Goal: Task Accomplishment & Management: Complete application form

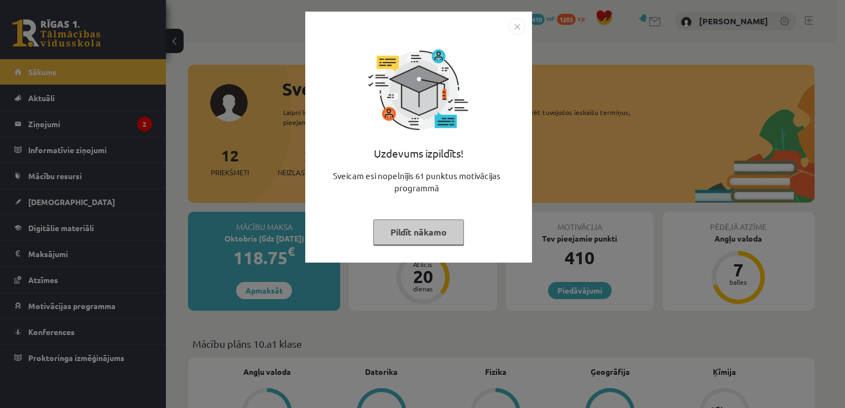
click at [753, 47] on div "Uzdevums izpildīts! Sveicam esi nopelnījis 61 punktus motivācijas programmā Pil…" at bounding box center [422, 204] width 845 height 408
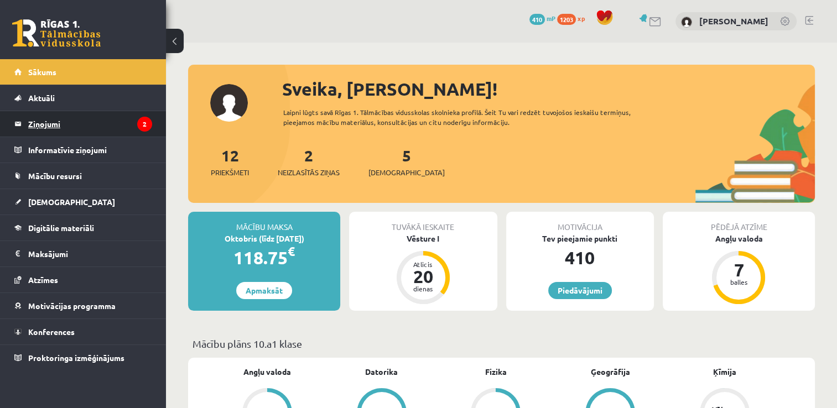
click at [60, 123] on legend "Ziņojumi 2" at bounding box center [90, 123] width 124 height 25
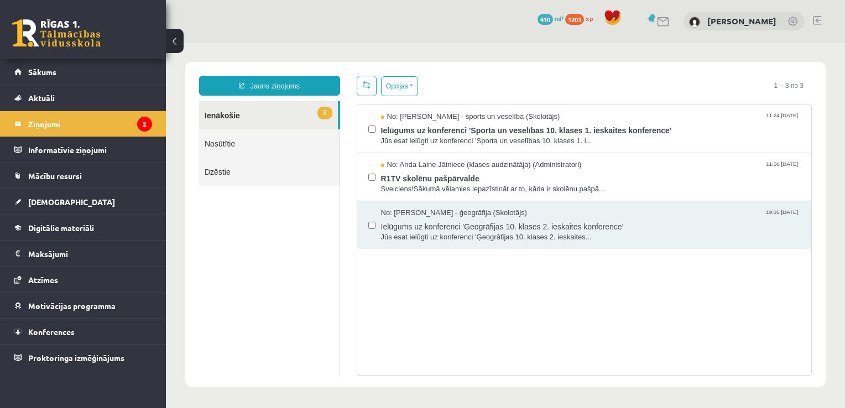
click at [223, 149] on link "Nosūtītie" at bounding box center [269, 143] width 140 height 28
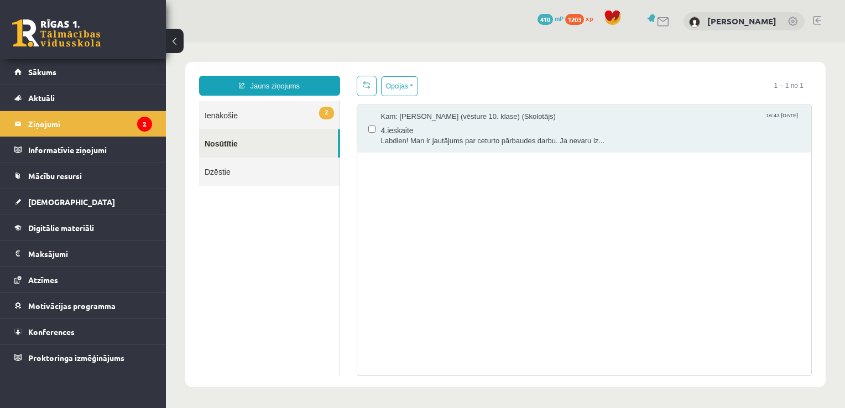
click at [245, 118] on link "2 Ienākošie" at bounding box center [269, 115] width 140 height 28
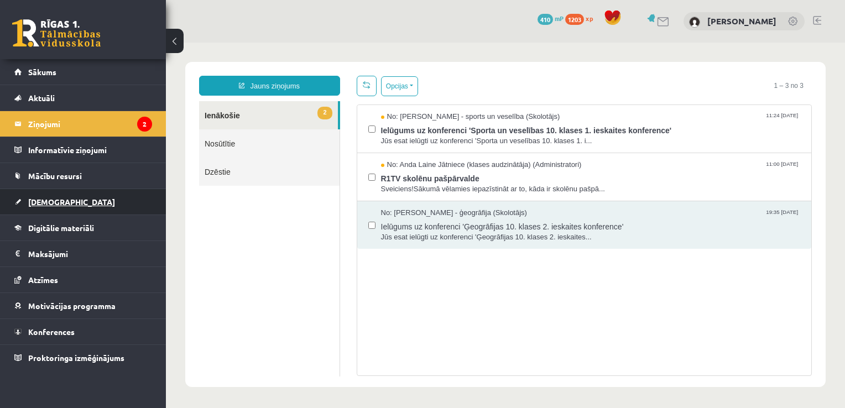
click at [55, 205] on link "[DEMOGRAPHIC_DATA]" at bounding box center [83, 201] width 138 height 25
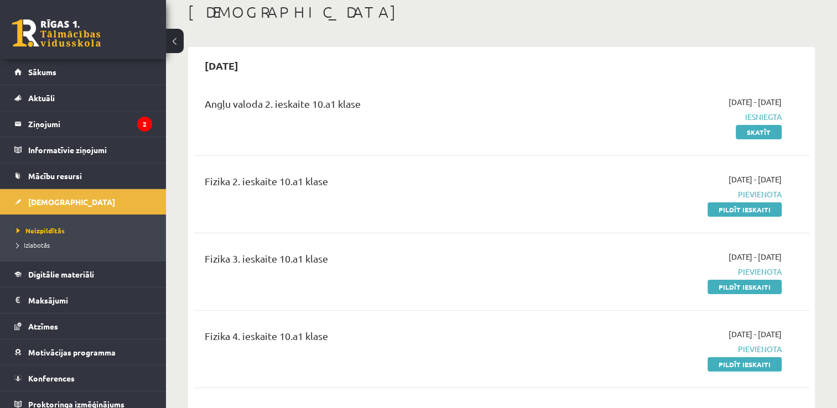
scroll to position [59, 0]
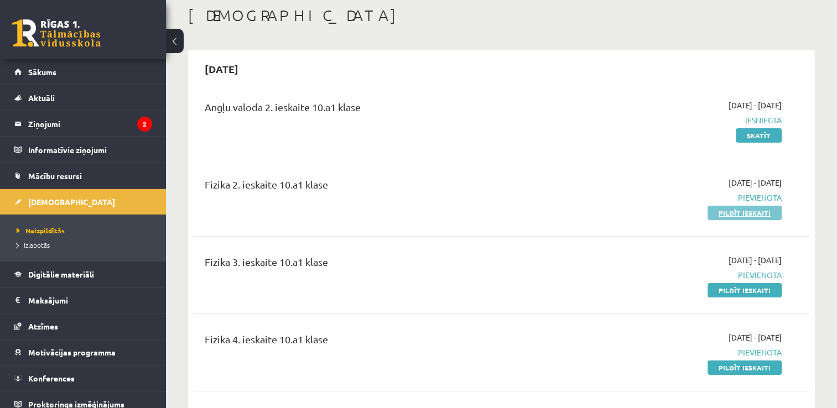
drag, startPoint x: 722, startPoint y: 212, endPoint x: 744, endPoint y: 211, distance: 22.7
drag, startPoint x: 744, startPoint y: 211, endPoint x: 665, endPoint y: 194, distance: 81.5
click at [665, 194] on span "Pievienota" at bounding box center [690, 198] width 181 height 12
click at [725, 212] on link "Pildīt ieskaiti" at bounding box center [744, 213] width 74 height 14
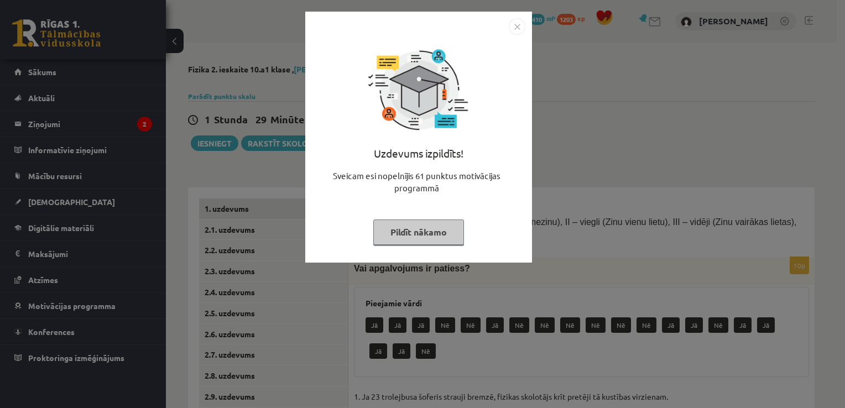
click at [520, 29] on img "Close" at bounding box center [517, 26] width 17 height 17
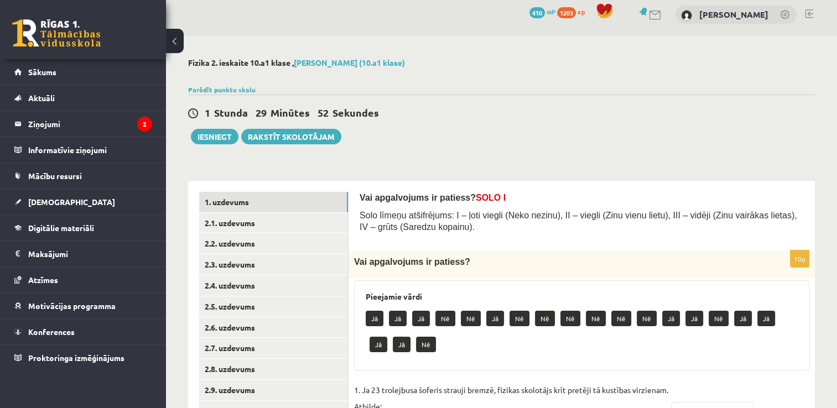
scroll to position [11, 0]
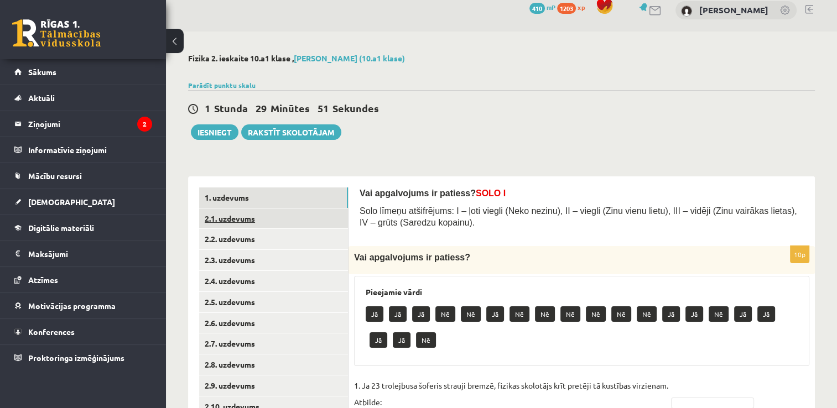
click at [258, 215] on link "2.1. uzdevums" at bounding box center [273, 219] width 149 height 20
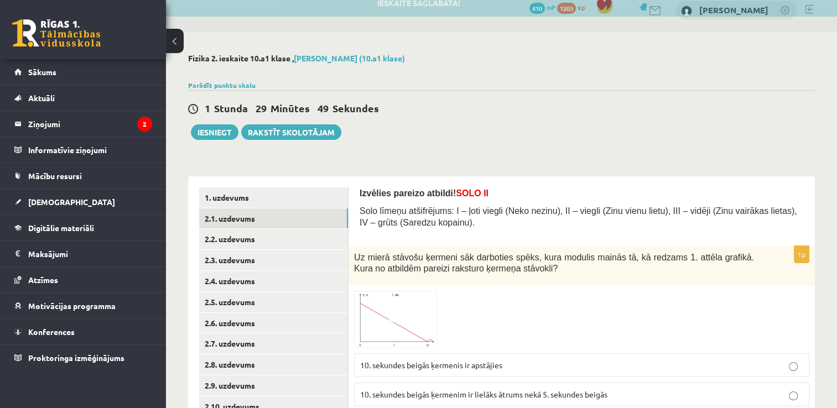
scroll to position [108, 0]
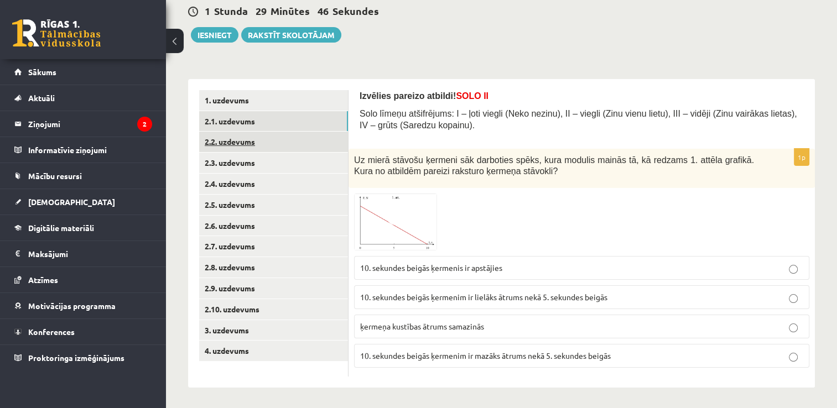
drag, startPoint x: 257, startPoint y: 145, endPoint x: 243, endPoint y: 141, distance: 13.8
click at [243, 141] on link "2.2. uzdevums" at bounding box center [273, 142] width 149 height 20
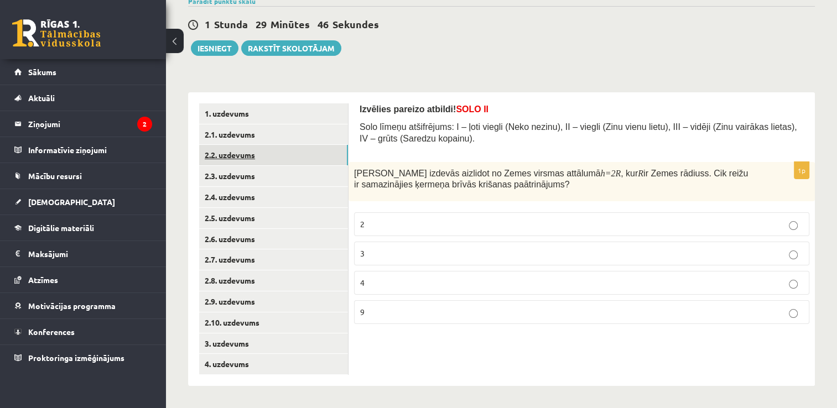
scroll to position [95, 0]
drag, startPoint x: 233, startPoint y: 175, endPoint x: 217, endPoint y: 175, distance: 16.0
click at [217, 175] on link "2.3. uzdevums" at bounding box center [273, 176] width 149 height 20
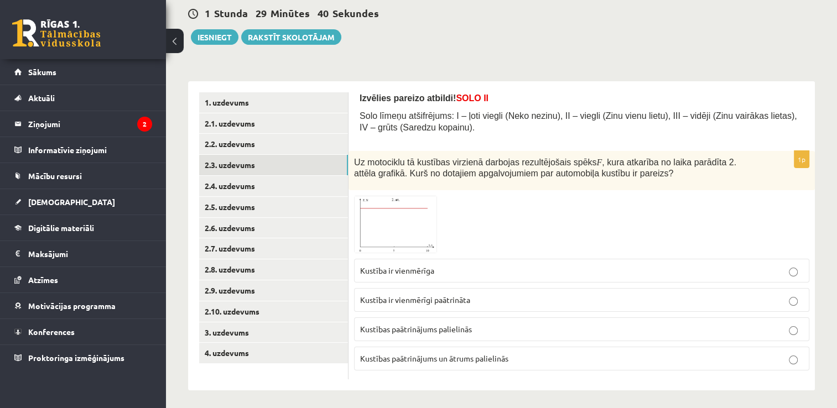
scroll to position [109, 0]
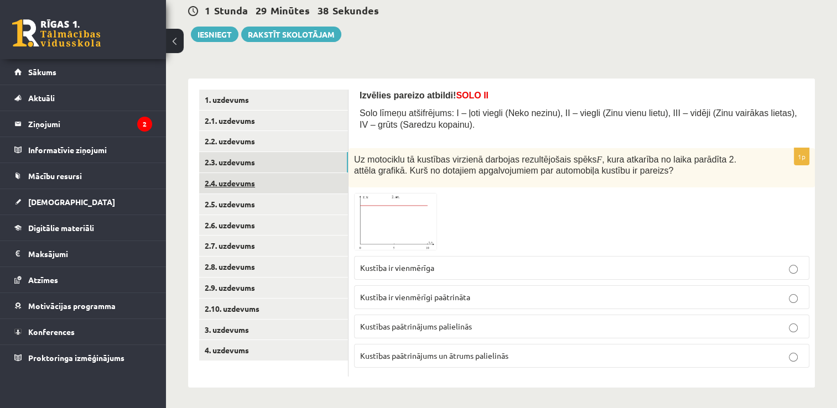
click at [223, 180] on link "2.4. uzdevums" at bounding box center [273, 183] width 149 height 20
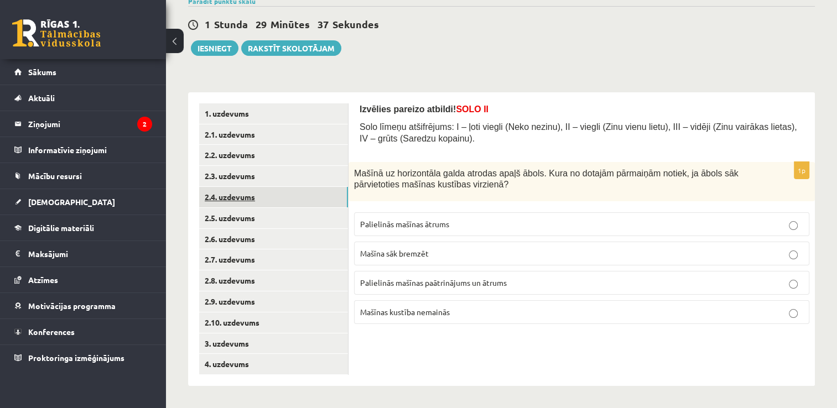
scroll to position [95, 0]
click at [249, 221] on link "2.5. uzdevums" at bounding box center [273, 218] width 149 height 20
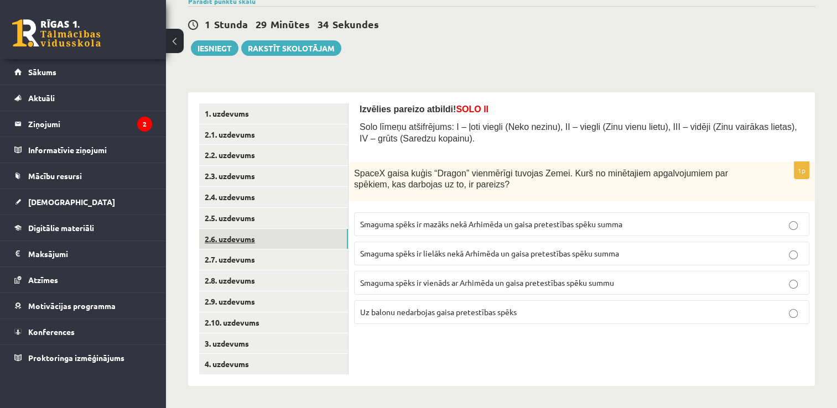
click at [252, 231] on link "2.6. uzdevums" at bounding box center [273, 239] width 149 height 20
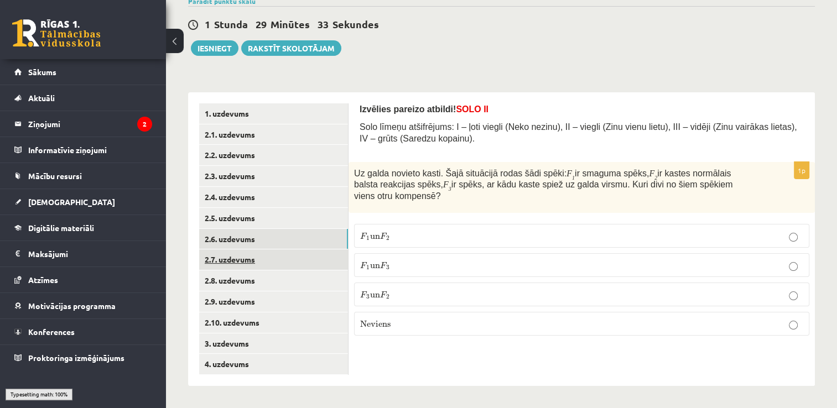
click at [248, 260] on link "2.7. uzdevums" at bounding box center [273, 259] width 149 height 20
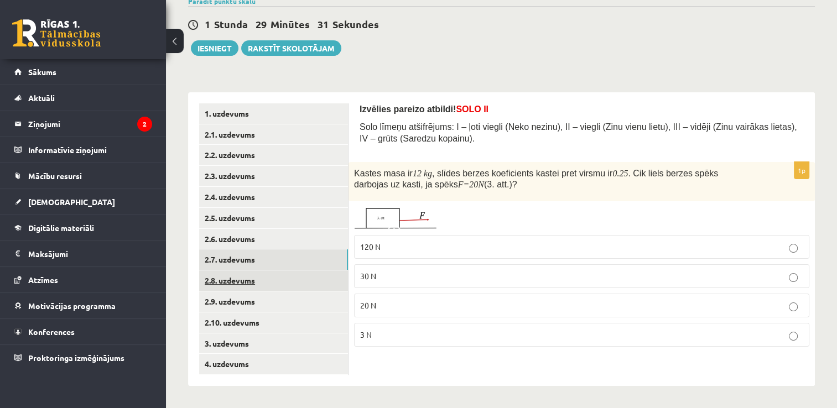
click at [247, 276] on link "2.8. uzdevums" at bounding box center [273, 280] width 149 height 20
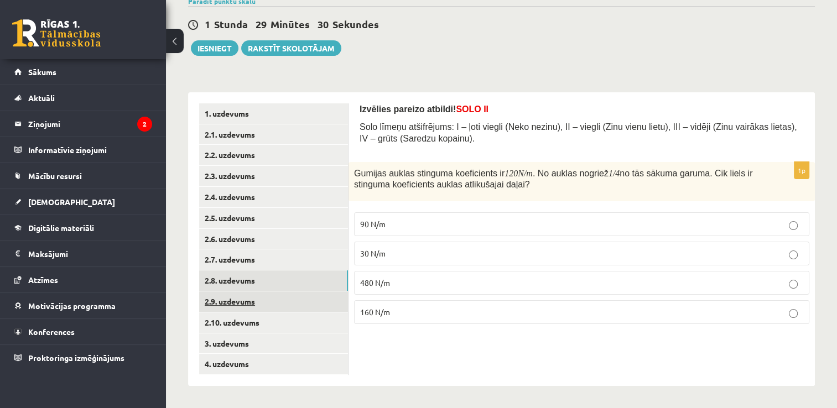
click at [239, 299] on link "2.9. uzdevums" at bounding box center [273, 301] width 149 height 20
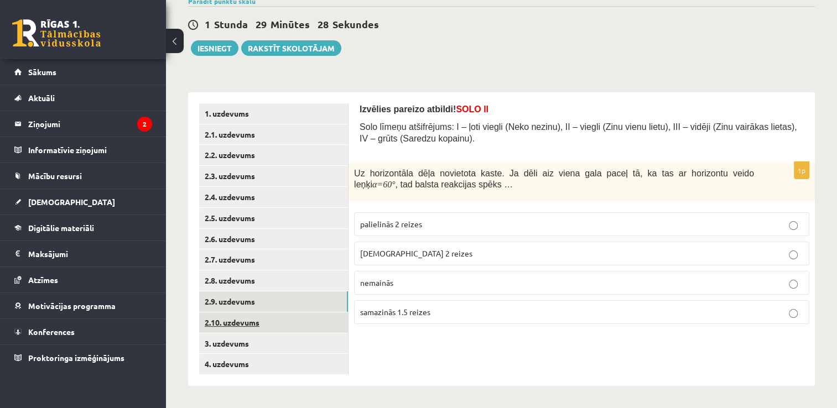
click at [235, 326] on link "2.10. uzdevums" at bounding box center [273, 323] width 149 height 20
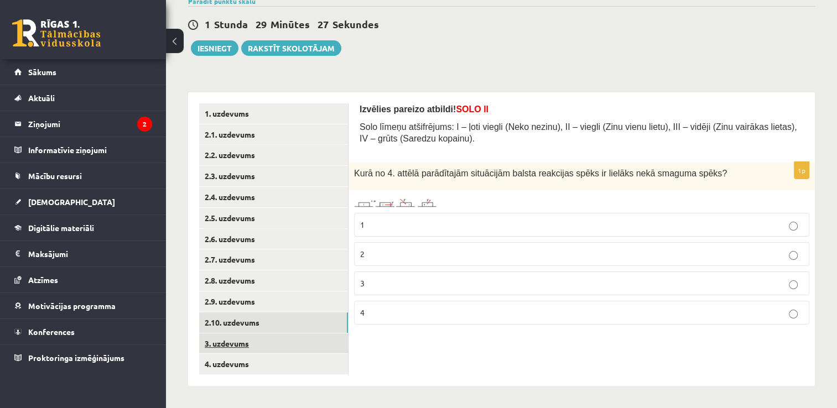
click at [231, 344] on link "3. uzdevums" at bounding box center [273, 344] width 149 height 20
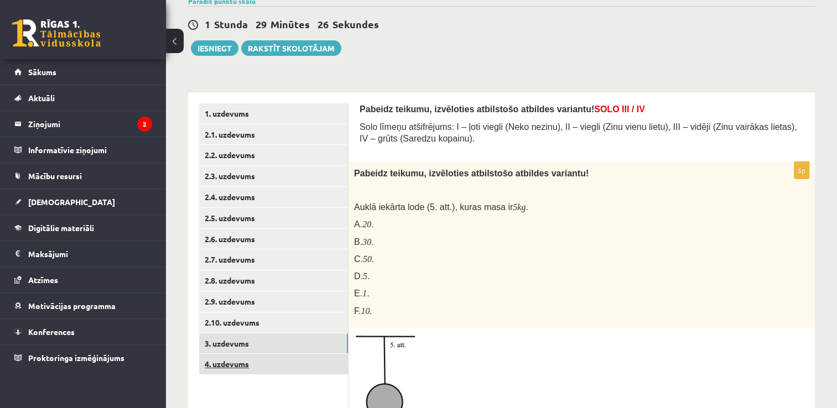
click at [234, 363] on link "4. uzdevums" at bounding box center [273, 364] width 149 height 20
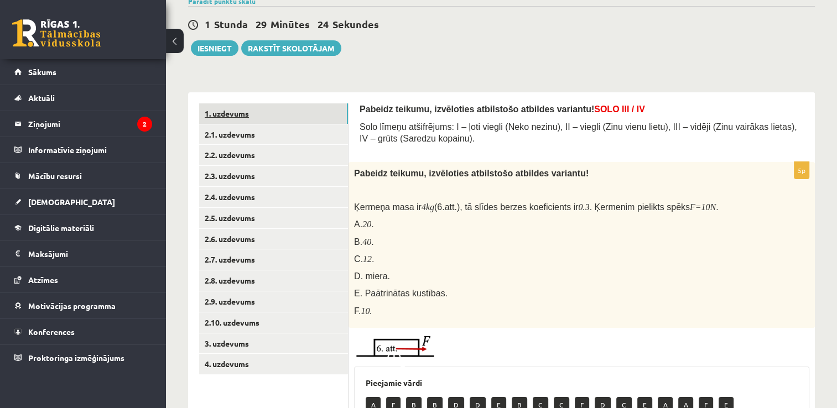
click at [242, 117] on link "1. uzdevums" at bounding box center [273, 113] width 149 height 20
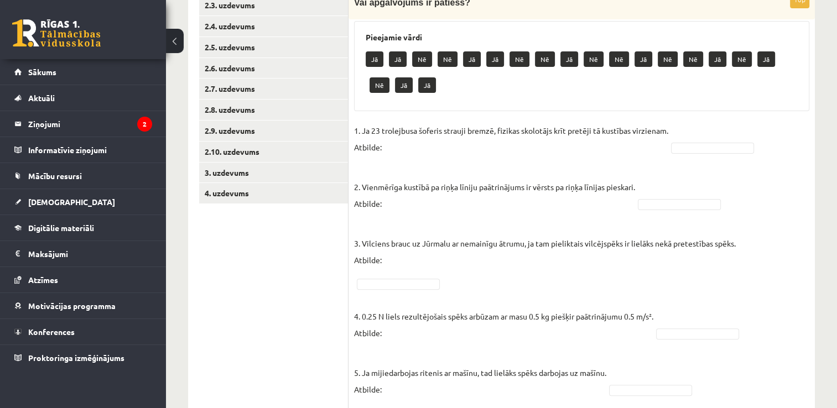
scroll to position [263, 0]
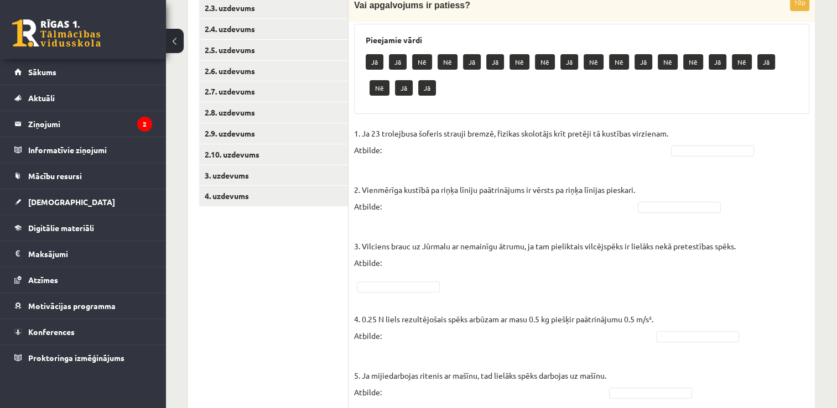
click at [425, 63] on p "Nē" at bounding box center [422, 61] width 20 height 15
drag, startPoint x: 678, startPoint y: 149, endPoint x: 706, endPoint y: 117, distance: 42.3
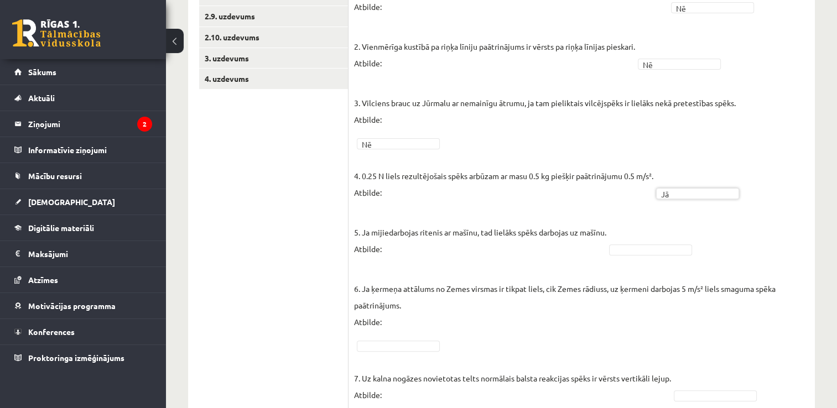
scroll to position [385, 0]
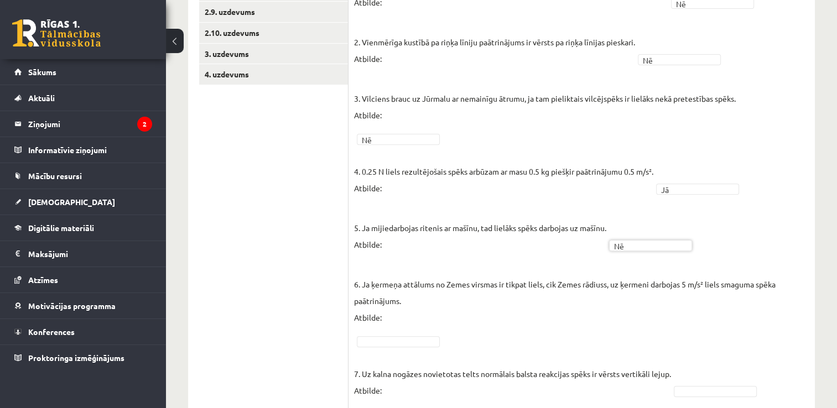
drag, startPoint x: 637, startPoint y: 338, endPoint x: 560, endPoint y: 296, distance: 88.1
click at [560, 296] on p "6. Ja ķermeņa attālums no Zemes virsmas ir tikpat liels, cik Zemes rādiuss, uz …" at bounding box center [581, 292] width 455 height 66
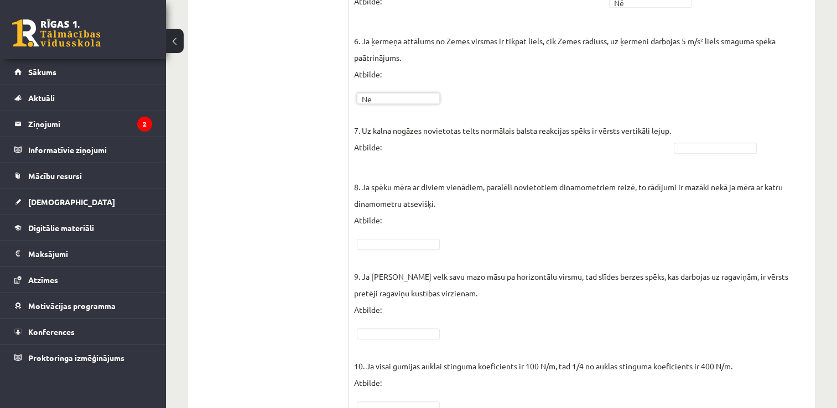
scroll to position [624, 0]
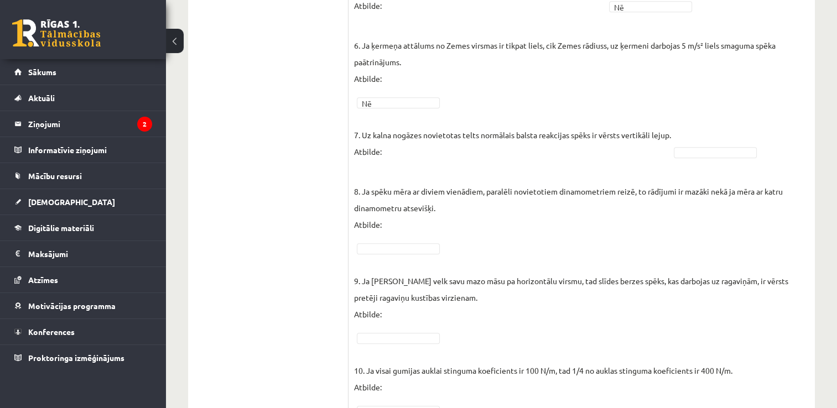
click at [409, 253] on fieldset "1. Ja 23 trolejbusa šoferis strauji bremzē, fizikas skolotājs krīt pretēji tā k…" at bounding box center [581, 78] width 455 height 680
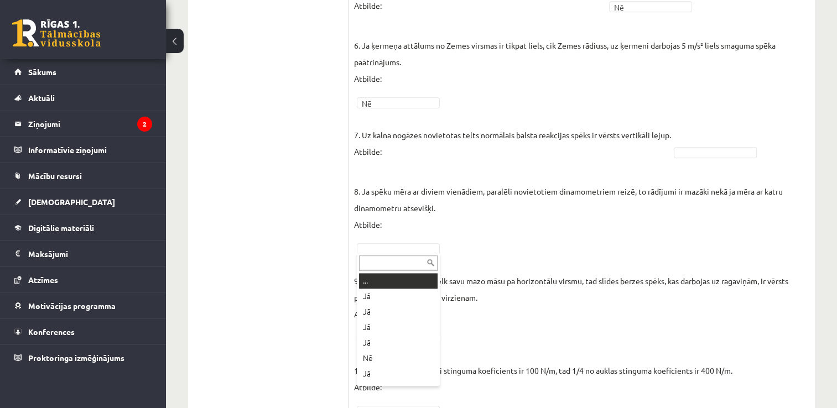
drag, startPoint x: 408, startPoint y: 248, endPoint x: 374, endPoint y: 294, distance: 57.0
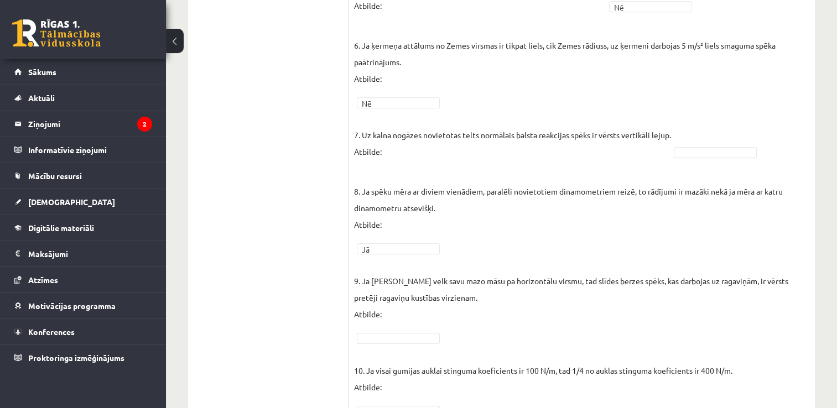
drag, startPoint x: 374, startPoint y: 294, endPoint x: 303, endPoint y: 273, distance: 74.0
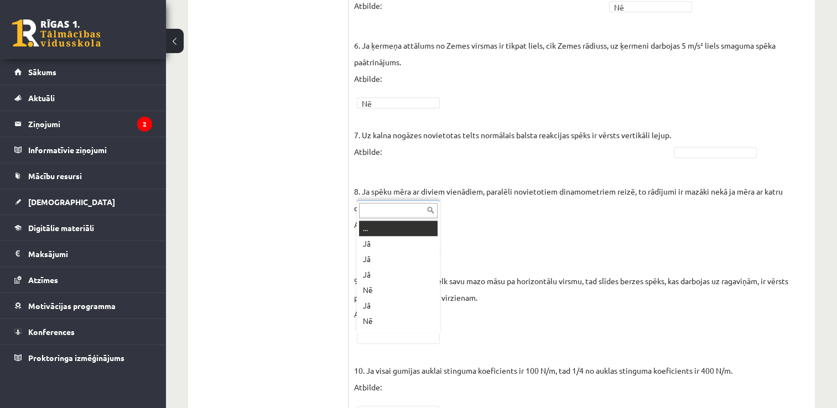
scroll to position [13, 0]
drag, startPoint x: 382, startPoint y: 299, endPoint x: 381, endPoint y: 290, distance: 8.9
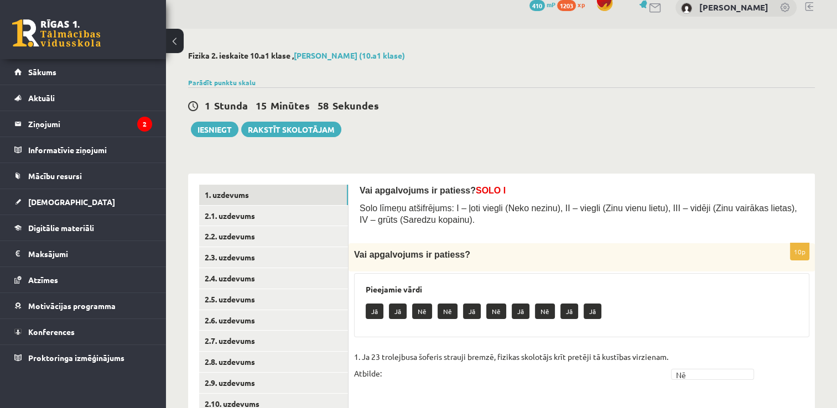
scroll to position [9, 0]
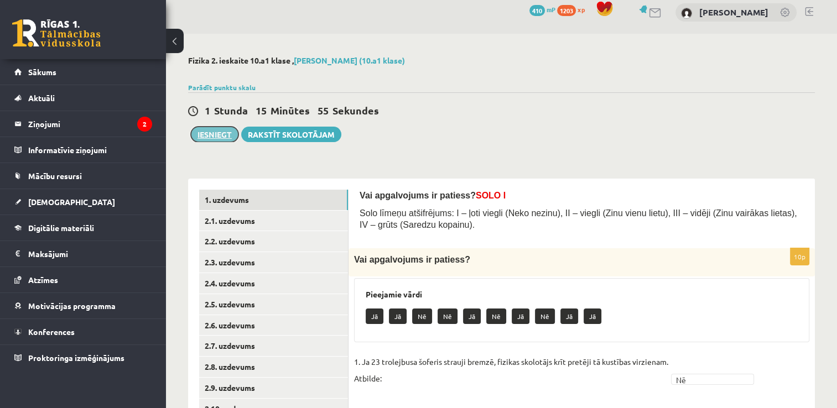
click at [222, 136] on button "Iesniegt" at bounding box center [215, 134] width 48 height 15
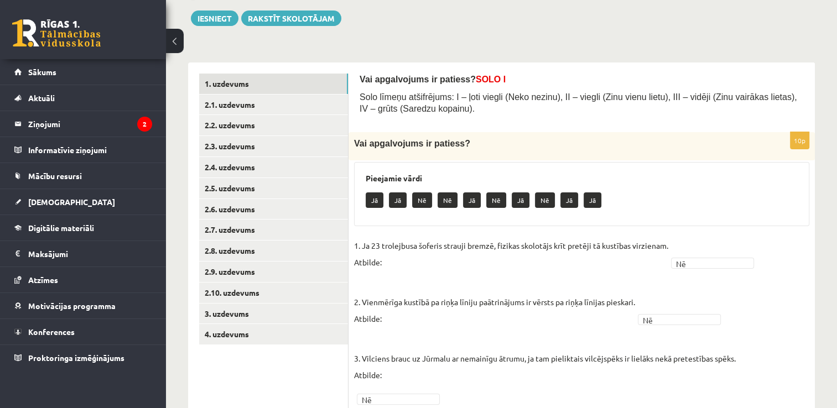
scroll to position [0, 0]
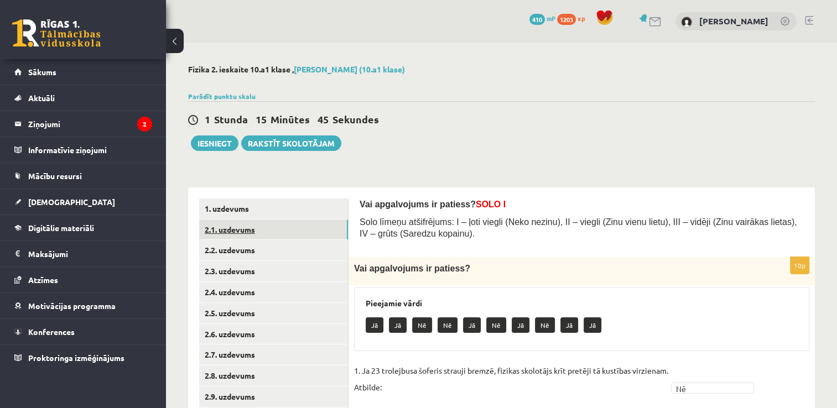
click at [246, 235] on link "2.1. uzdevums" at bounding box center [273, 230] width 149 height 20
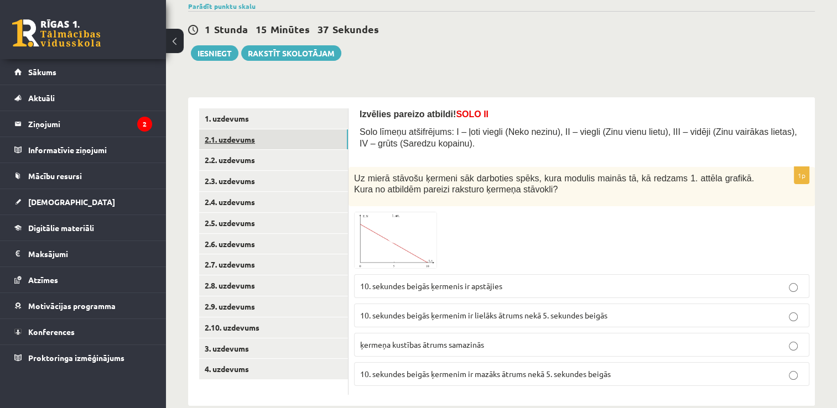
scroll to position [108, 0]
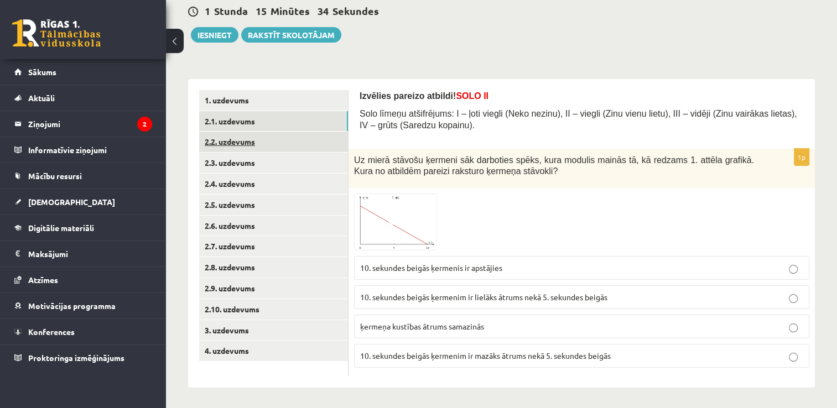
click at [248, 138] on link "2.2. uzdevums" at bounding box center [273, 142] width 149 height 20
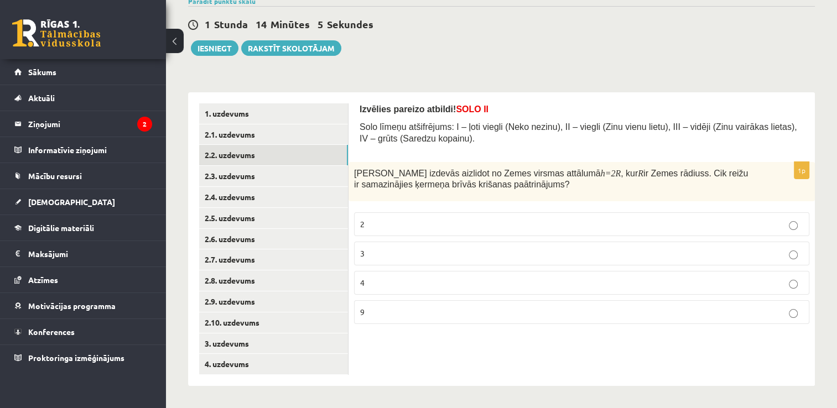
click at [447, 317] on p "9" at bounding box center [581, 312] width 443 height 12
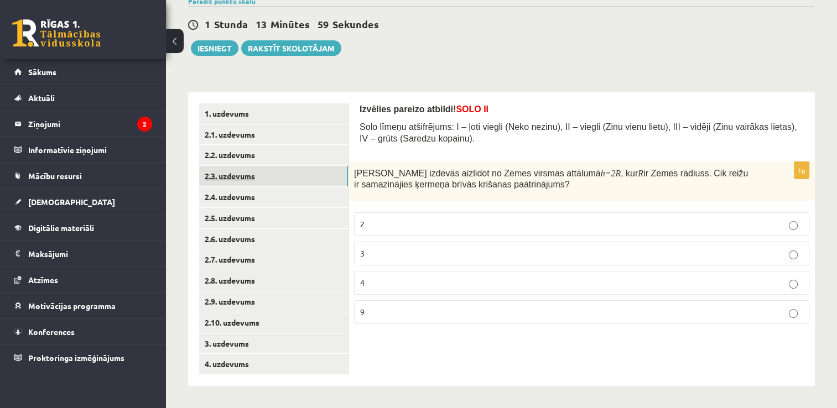
click at [235, 170] on link "2.3. uzdevums" at bounding box center [273, 176] width 149 height 20
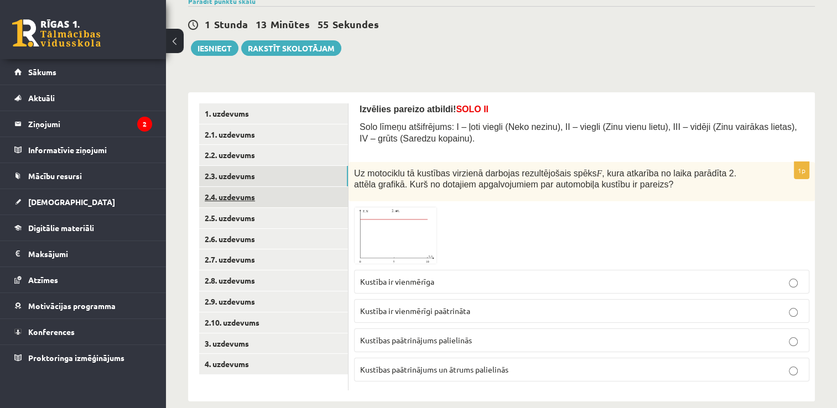
click at [254, 194] on link "2.4. uzdevums" at bounding box center [273, 197] width 149 height 20
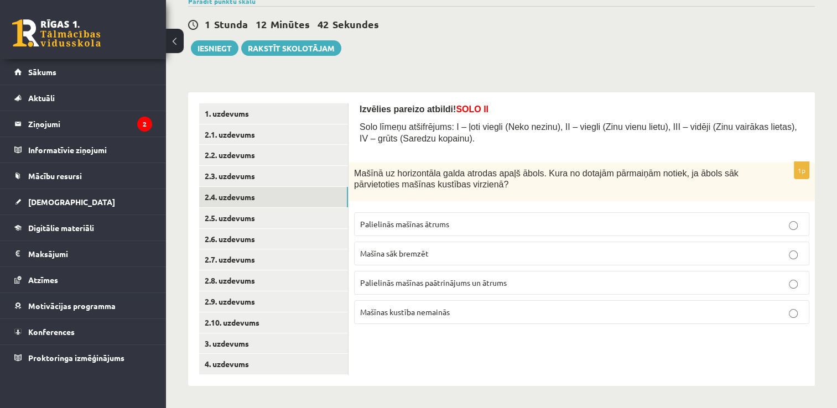
click at [461, 254] on p "Mašīna sāk bremzēt" at bounding box center [581, 254] width 443 height 12
click at [251, 217] on link "2.5. uzdevums" at bounding box center [273, 218] width 149 height 20
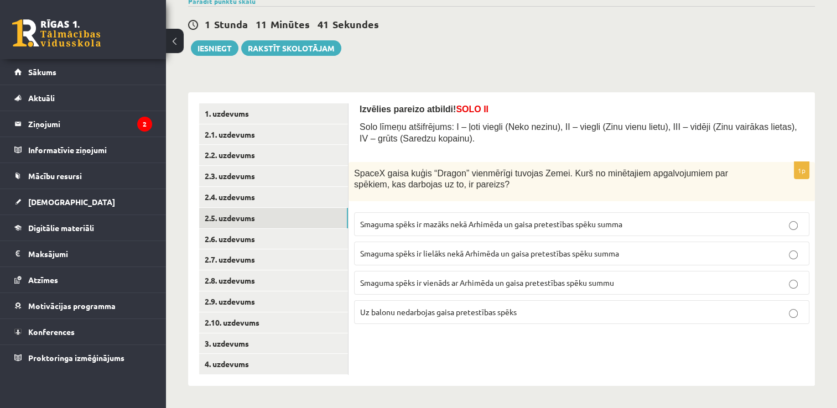
click at [414, 282] on span "Smaguma spēks ir vienāds ar Arhimēda un gaisa pretestības spēku summu" at bounding box center [487, 283] width 254 height 10
click at [262, 242] on link "2.6. uzdevums" at bounding box center [273, 239] width 149 height 20
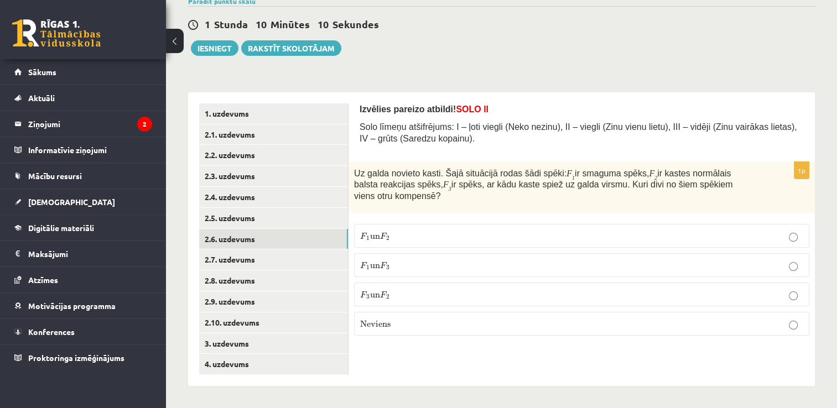
click at [422, 230] on p "F 1 un F 2 F 1 un F 2" at bounding box center [581, 236] width 443 height 12
drag, startPoint x: 443, startPoint y: 363, endPoint x: 294, endPoint y: 259, distance: 181.2
click at [425, 356] on div "Izvēlies pareizo atbildi! SOLO II Solo līmeņu atšifrējums: I – ļoti viegli (Nek…" at bounding box center [581, 239] width 466 height 294
click at [263, 262] on link "2.7. uzdevums" at bounding box center [273, 259] width 149 height 20
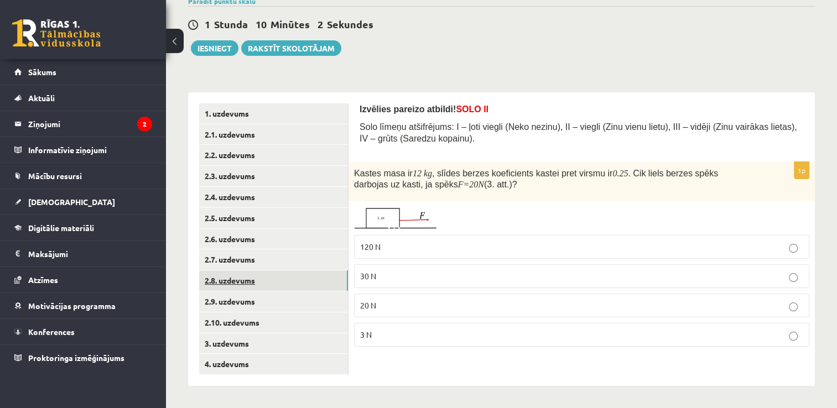
click at [237, 286] on link "2.8. uzdevums" at bounding box center [273, 280] width 149 height 20
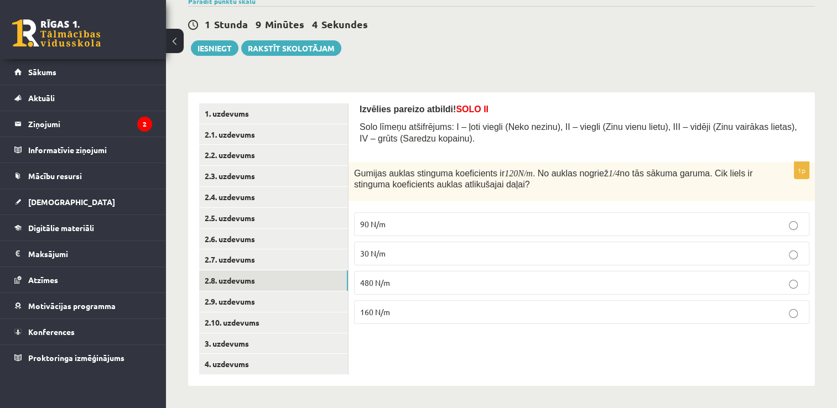
click at [408, 317] on label "160 N/m" at bounding box center [581, 312] width 455 height 24
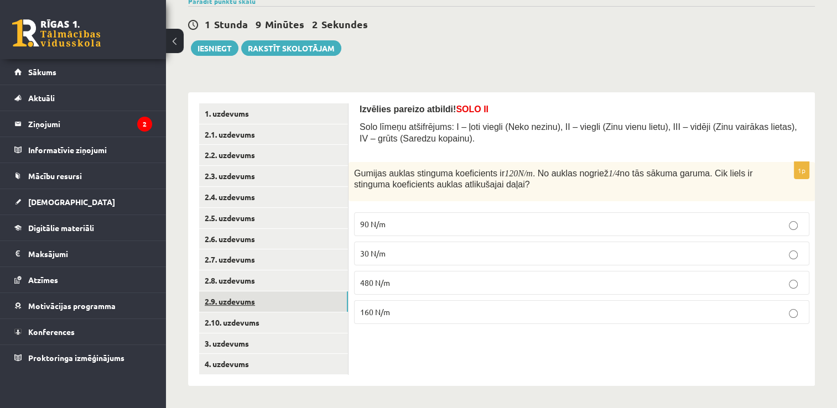
click at [253, 302] on link "2.9. uzdevums" at bounding box center [273, 301] width 149 height 20
click at [450, 253] on p "samazinās 2 reizes" at bounding box center [581, 254] width 443 height 12
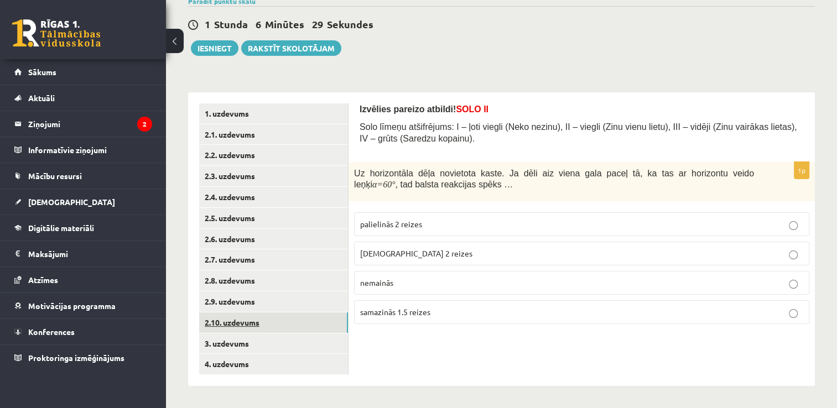
click at [253, 322] on link "2.10. uzdevums" at bounding box center [273, 323] width 149 height 20
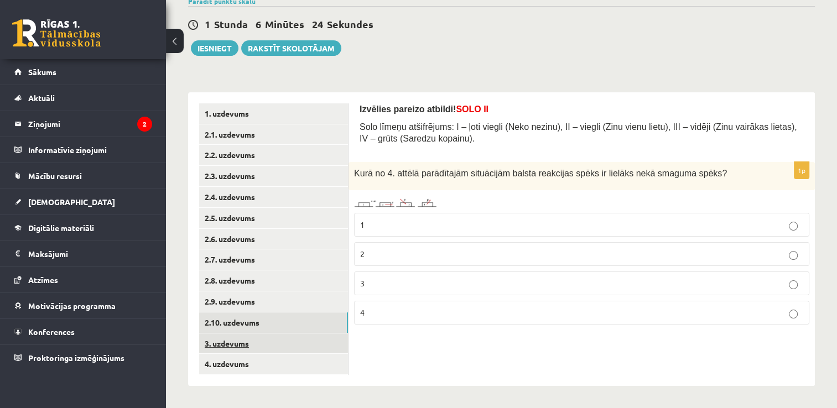
drag, startPoint x: 238, startPoint y: 346, endPoint x: 228, endPoint y: 345, distance: 10.1
drag, startPoint x: 225, startPoint y: 345, endPoint x: 217, endPoint y: 343, distance: 7.8
click at [217, 343] on link "3. uzdevums" at bounding box center [273, 344] width 149 height 20
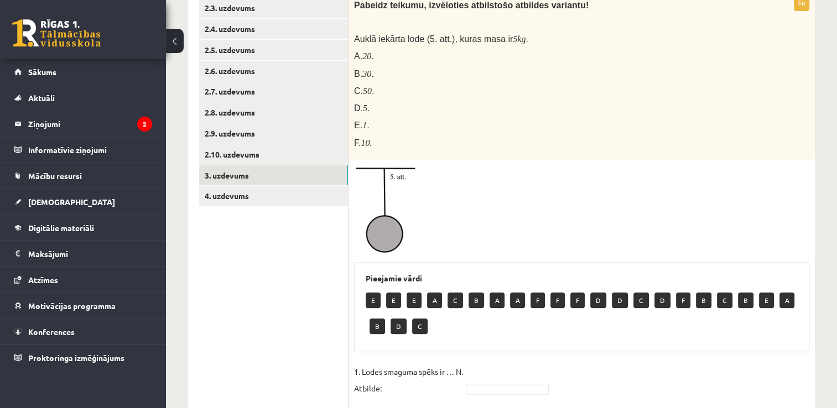
scroll to position [245, 0]
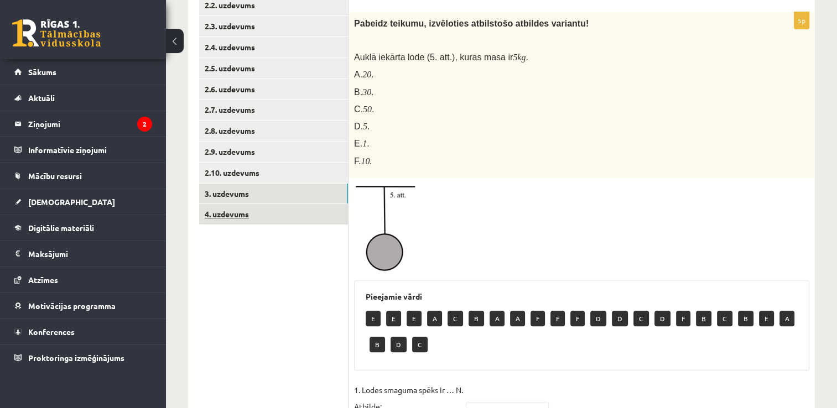
click at [250, 218] on link "4. uzdevums" at bounding box center [273, 214] width 149 height 20
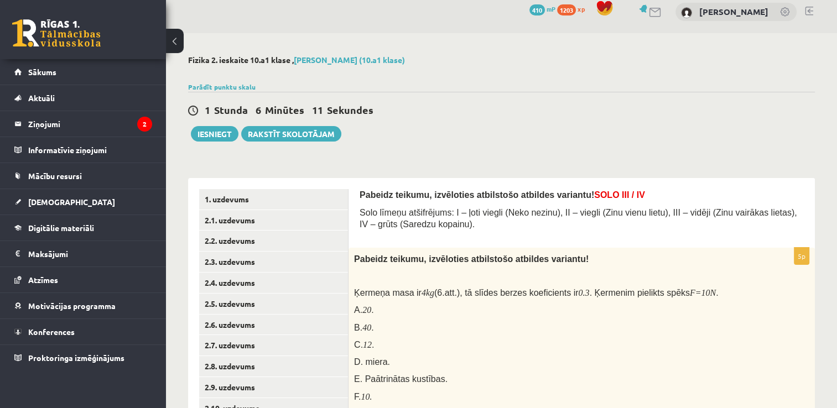
scroll to position [11, 0]
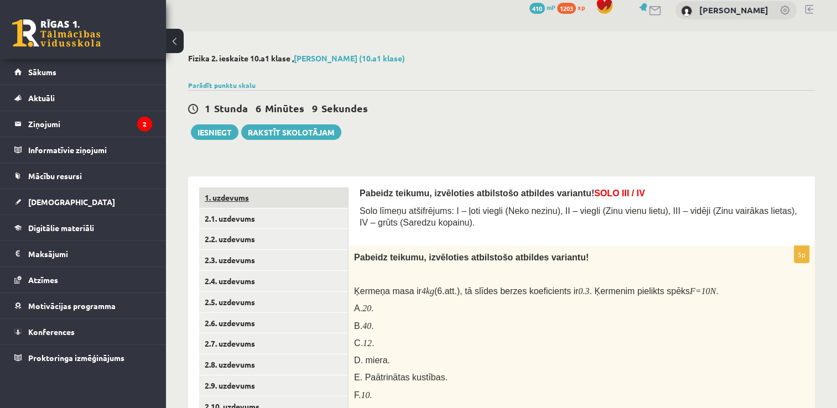
click at [259, 199] on link "1. uzdevums" at bounding box center [273, 198] width 149 height 20
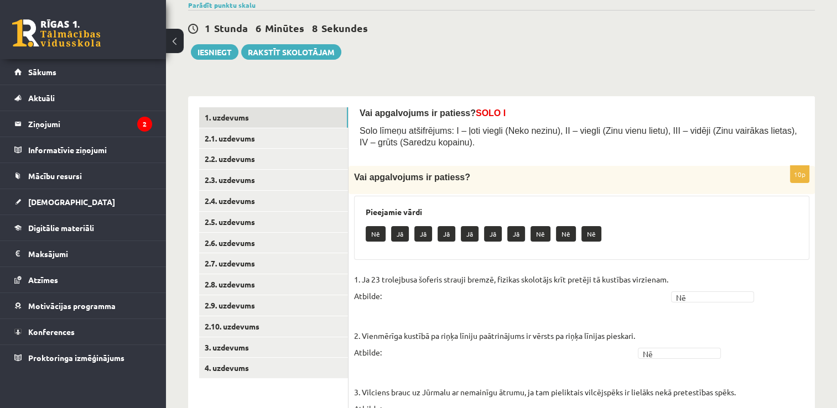
scroll to position [125, 0]
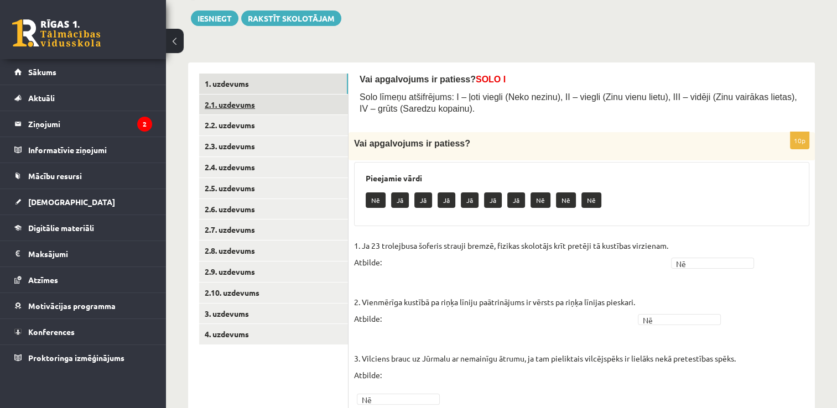
click at [249, 100] on link "2.1. uzdevums" at bounding box center [273, 105] width 149 height 20
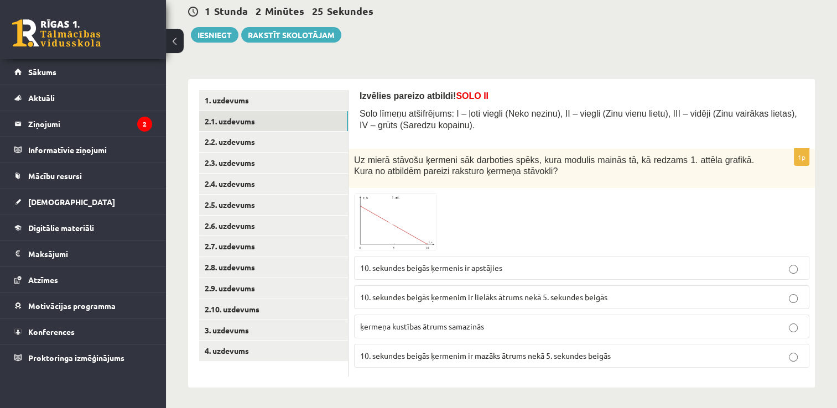
click at [394, 212] on span at bounding box center [396, 220] width 18 height 18
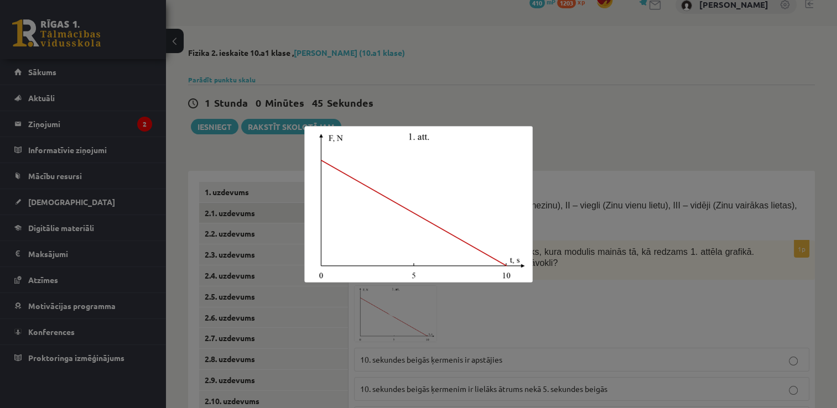
scroll to position [0, 0]
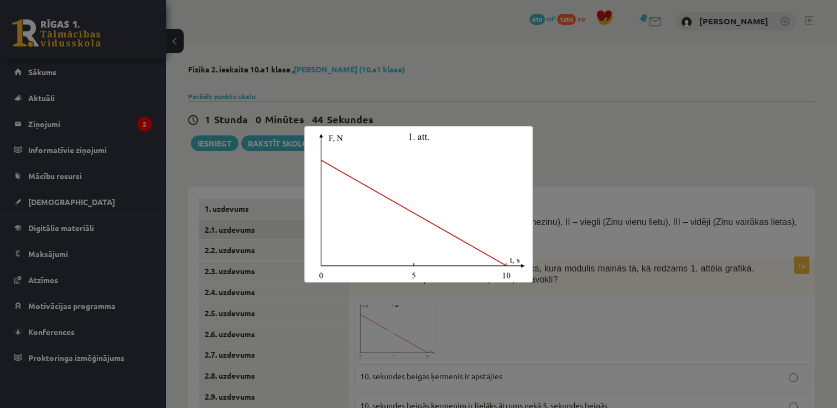
click at [701, 176] on div at bounding box center [418, 204] width 837 height 408
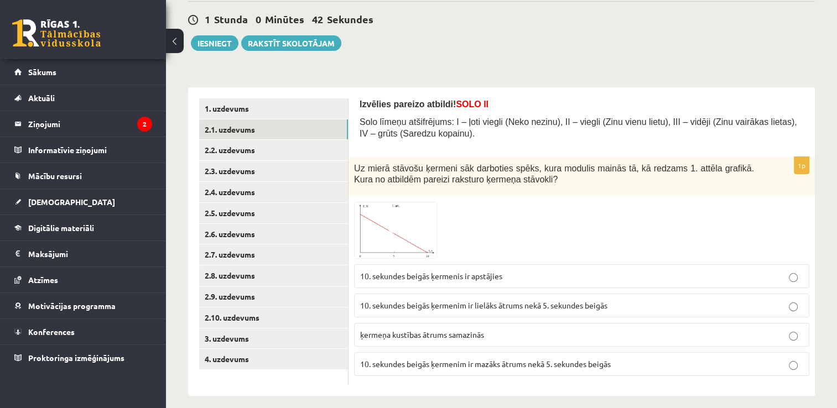
scroll to position [108, 0]
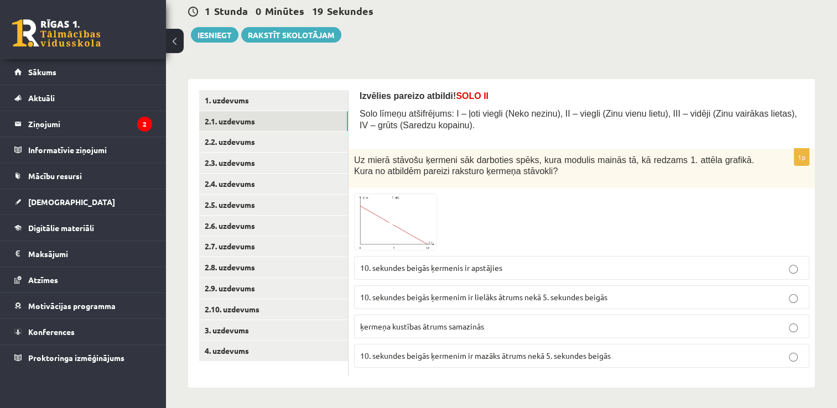
drag, startPoint x: 571, startPoint y: 299, endPoint x: 541, endPoint y: 299, distance: 29.3
click at [541, 299] on span "10. sekundes beigās ķermenim ir lielāks ātrums nekā 5. sekundes beigās" at bounding box center [483, 297] width 247 height 10
click at [264, 147] on link "2.2. uzdevums" at bounding box center [273, 142] width 149 height 20
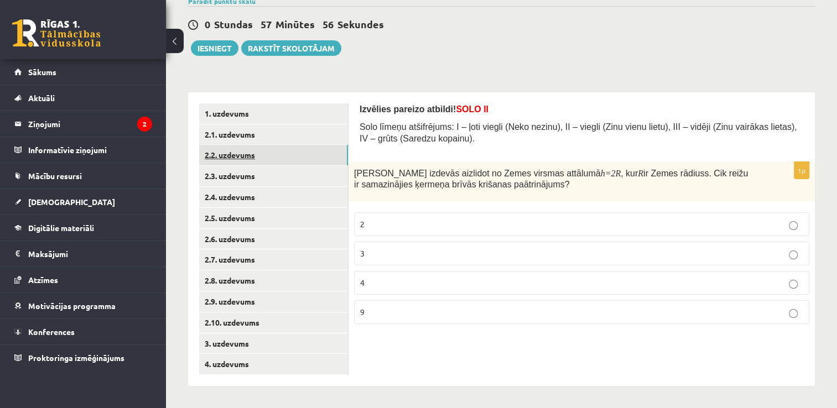
scroll to position [95, 0]
click at [248, 173] on link "2.3. uzdevums" at bounding box center [273, 176] width 149 height 20
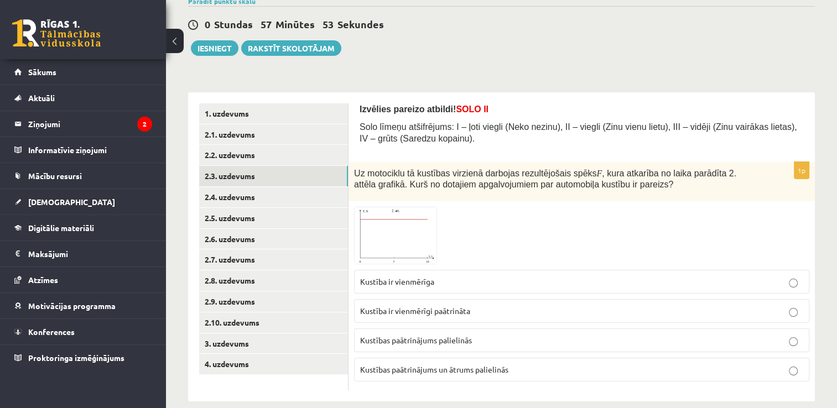
scroll to position [109, 0]
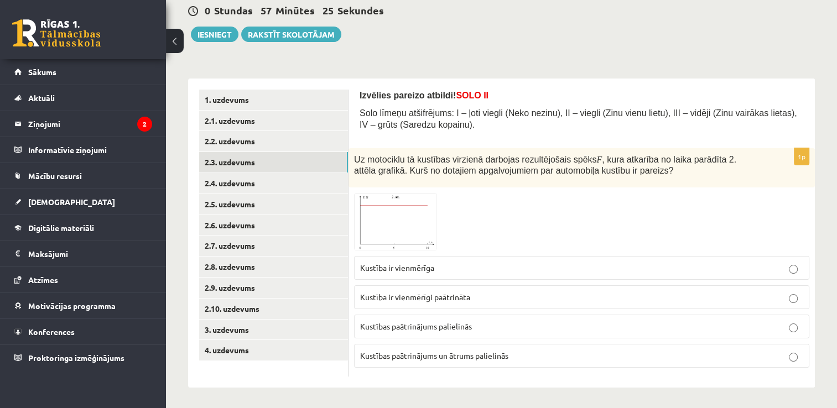
click at [410, 239] on img at bounding box center [395, 221] width 83 height 57
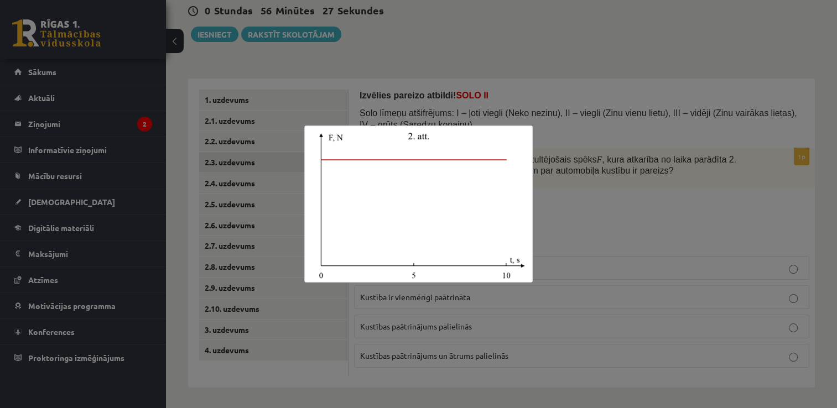
click at [648, 218] on div at bounding box center [418, 204] width 837 height 408
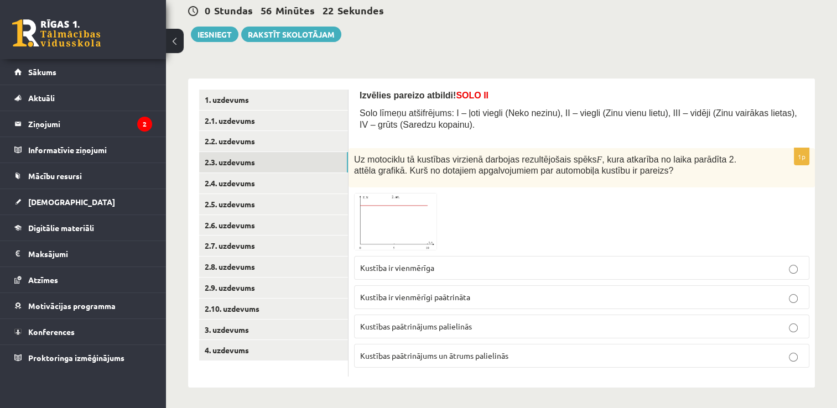
click at [496, 297] on p "Kustība ir vienmērīgi paātrināta" at bounding box center [581, 297] width 443 height 12
click at [257, 186] on link "2.4. uzdevums" at bounding box center [273, 183] width 149 height 20
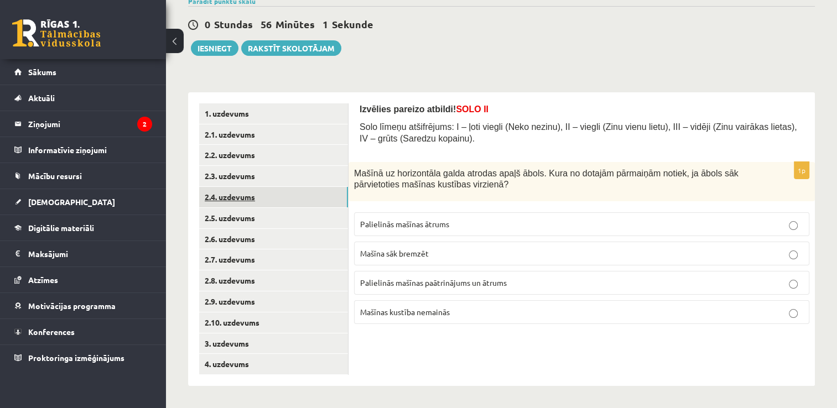
scroll to position [95, 0]
click at [250, 213] on link "2.5. uzdevums" at bounding box center [273, 218] width 149 height 20
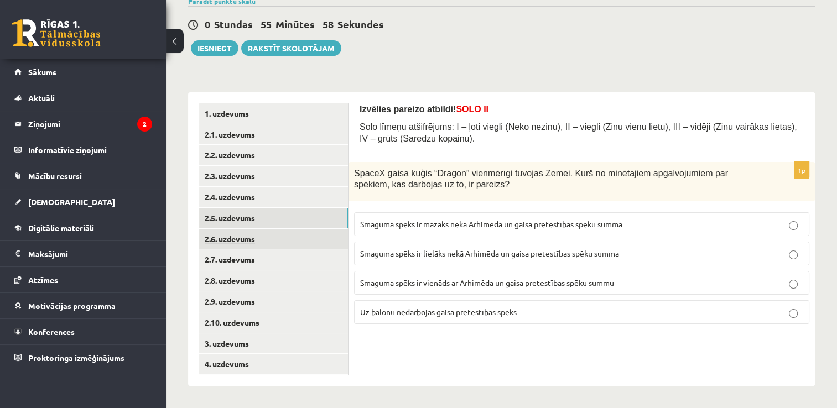
click at [252, 240] on link "2.6. uzdevums" at bounding box center [273, 239] width 149 height 20
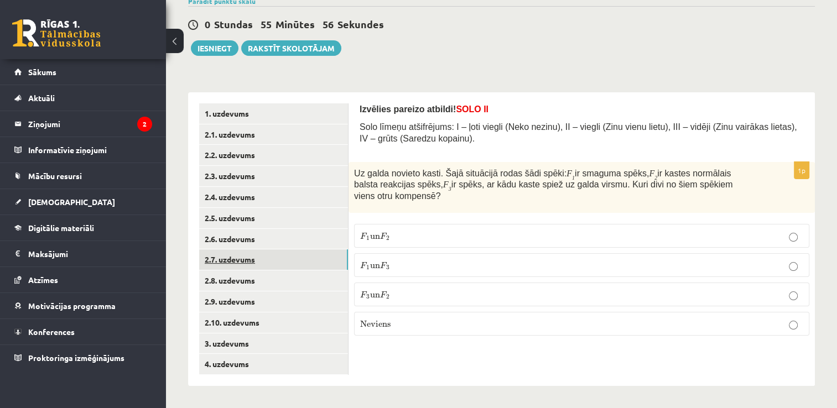
click at [246, 253] on link "2.7. uzdevums" at bounding box center [273, 259] width 149 height 20
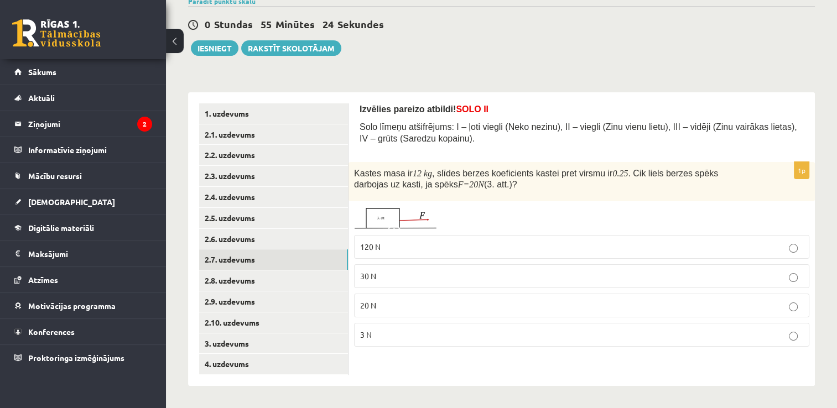
click at [381, 225] on img at bounding box center [395, 218] width 83 height 22
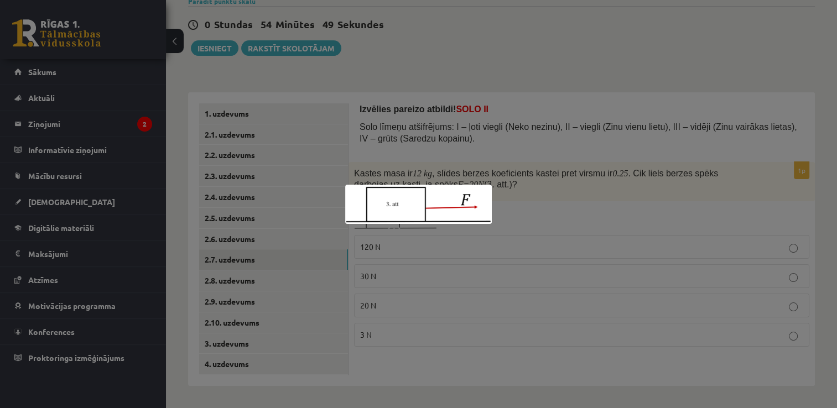
click at [582, 178] on div at bounding box center [418, 204] width 837 height 408
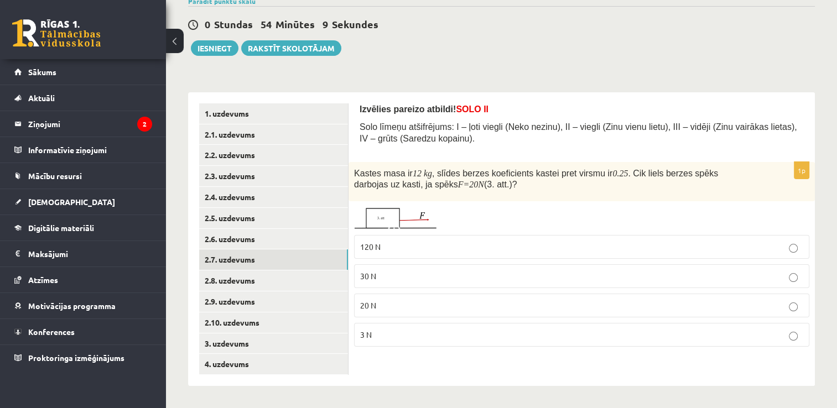
click at [424, 272] on p "30 N" at bounding box center [581, 276] width 443 height 12
click at [244, 279] on link "2.8. uzdevums" at bounding box center [273, 280] width 149 height 20
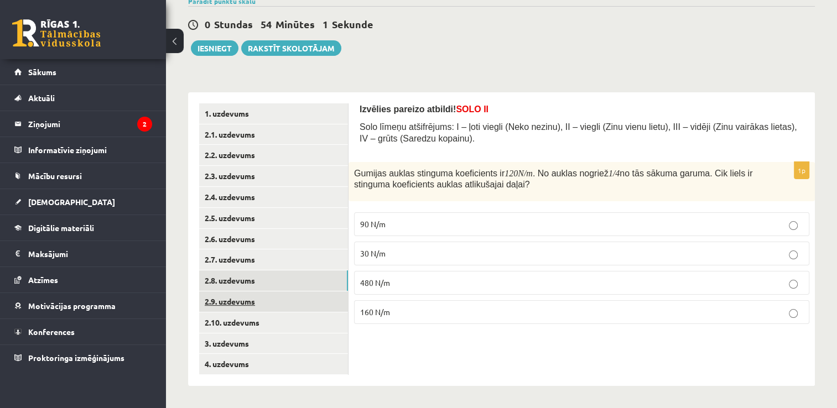
click at [244, 294] on link "2.9. uzdevums" at bounding box center [273, 301] width 149 height 20
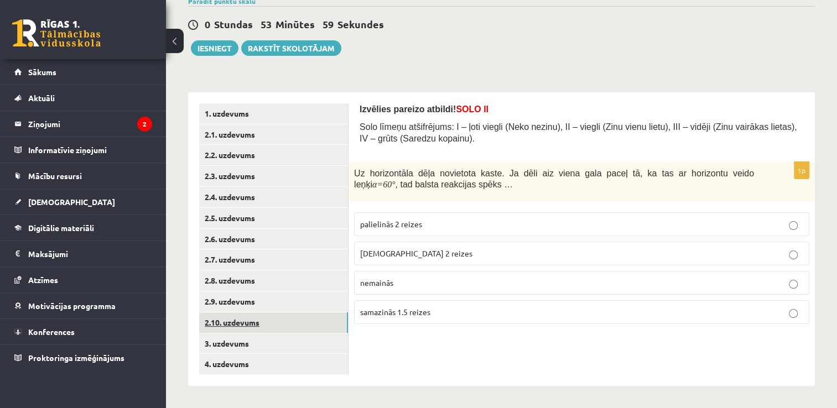
click at [243, 321] on link "2.10. uzdevums" at bounding box center [273, 323] width 149 height 20
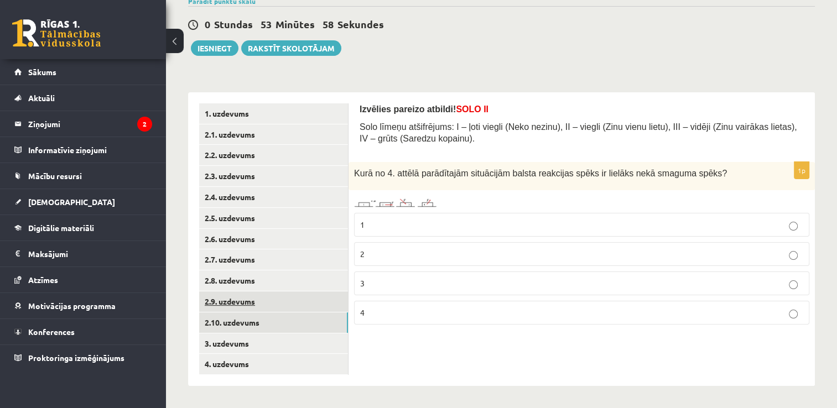
click at [240, 304] on link "2.9. uzdevums" at bounding box center [273, 301] width 149 height 20
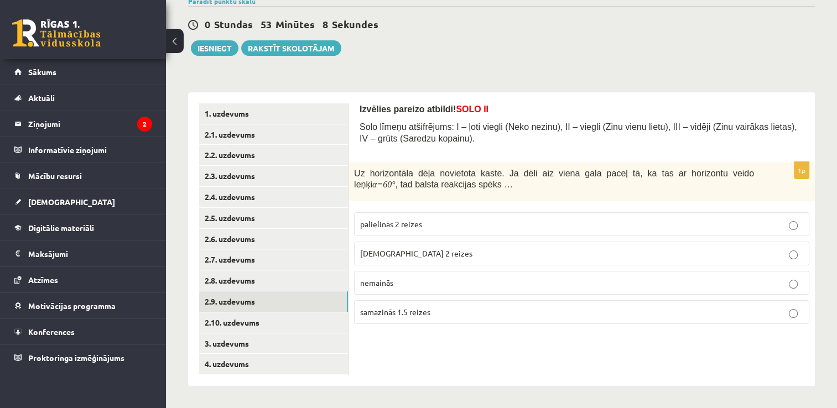
click at [431, 256] on p "samazinās 2 reizes" at bounding box center [581, 254] width 443 height 12
click at [284, 322] on link "2.10. uzdevums" at bounding box center [273, 323] width 149 height 20
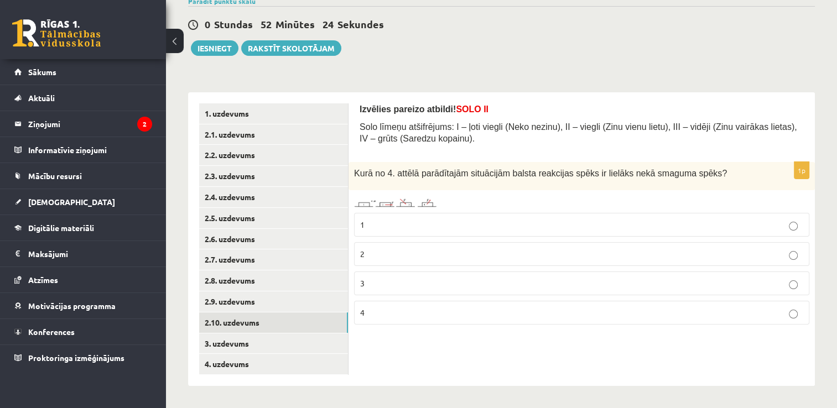
click at [413, 204] on img at bounding box center [395, 202] width 83 height 9
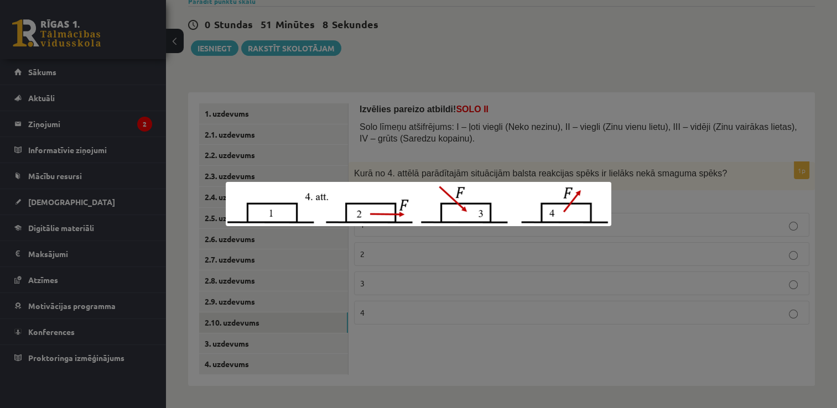
click at [818, 205] on div at bounding box center [418, 204] width 837 height 408
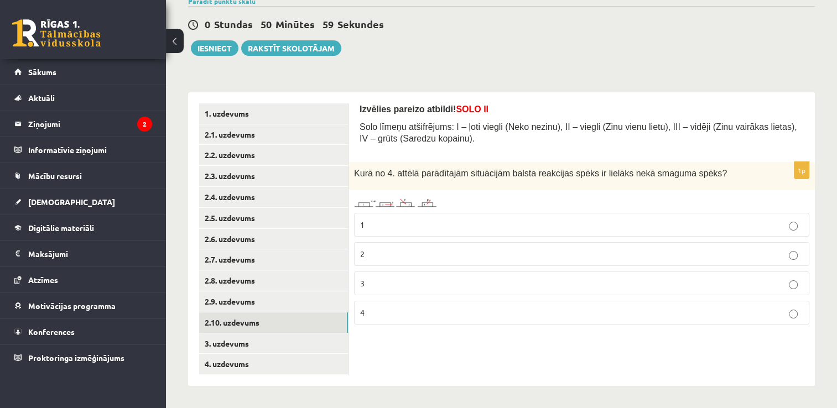
click at [565, 283] on p "3" at bounding box center [581, 284] width 443 height 12
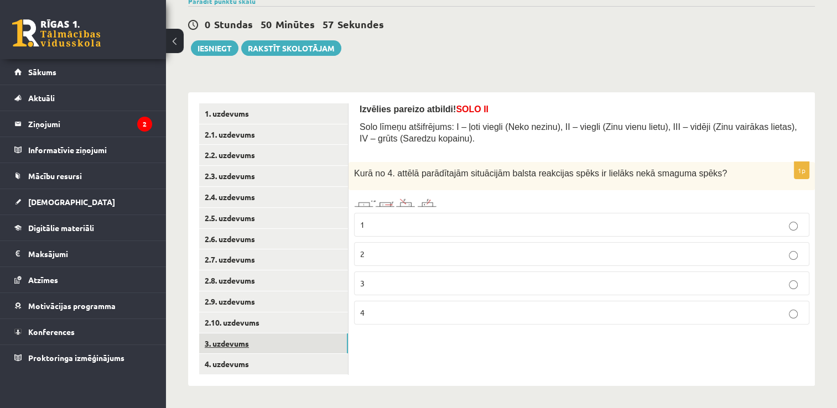
click at [254, 343] on link "3. uzdevums" at bounding box center [273, 344] width 149 height 20
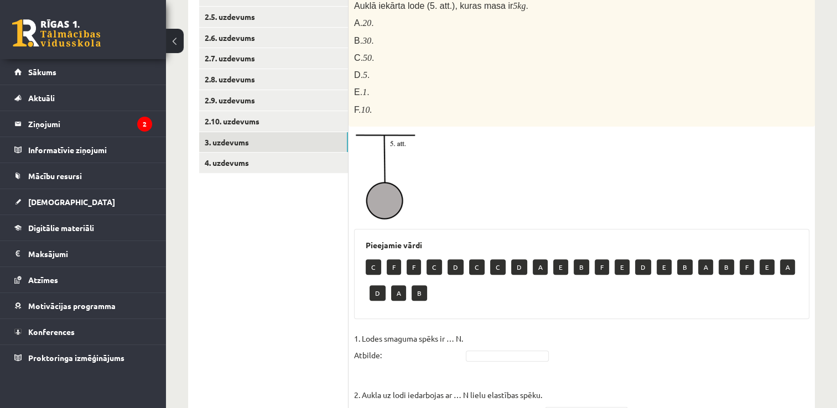
scroll to position [299, 0]
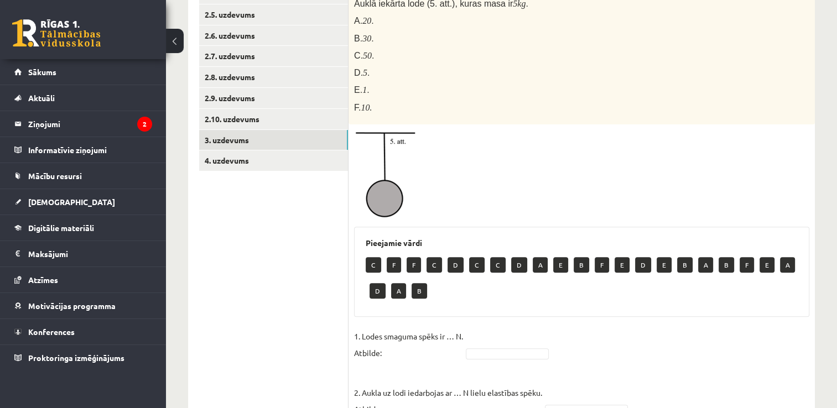
click at [398, 175] on img at bounding box center [386, 175] width 64 height 90
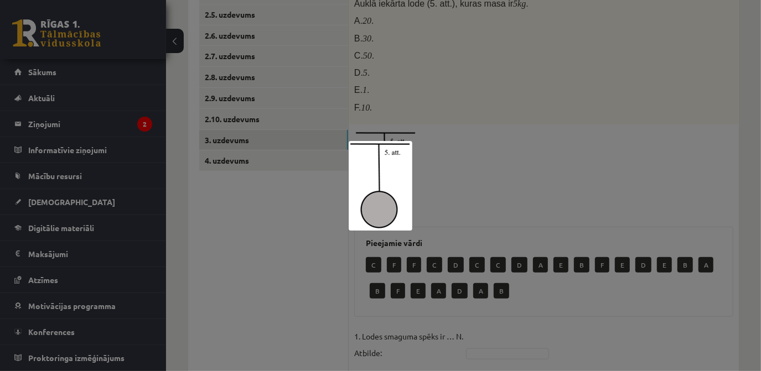
click at [456, 196] on div at bounding box center [380, 185] width 761 height 371
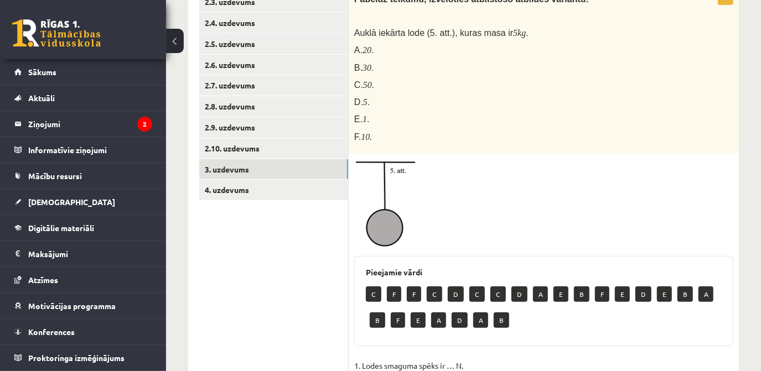
scroll to position [268, 0]
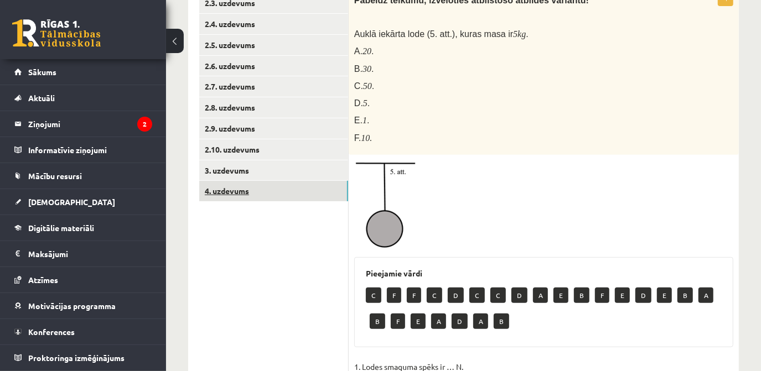
click at [288, 198] on link "4. uzdevums" at bounding box center [273, 191] width 149 height 20
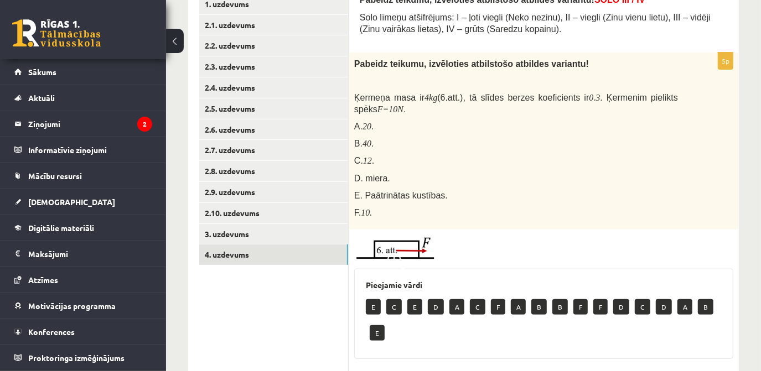
scroll to position [205, 0]
click at [419, 248] on img at bounding box center [395, 248] width 83 height 27
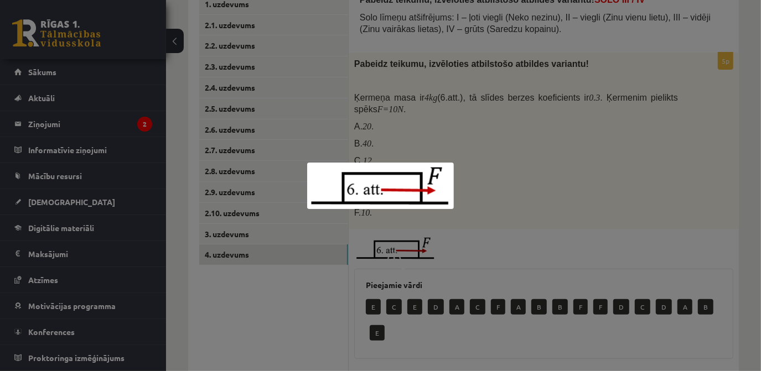
click at [628, 191] on div at bounding box center [380, 185] width 761 height 371
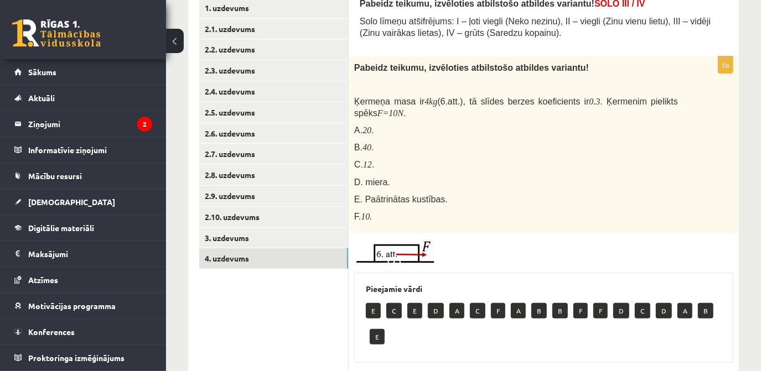
scroll to position [195, 0]
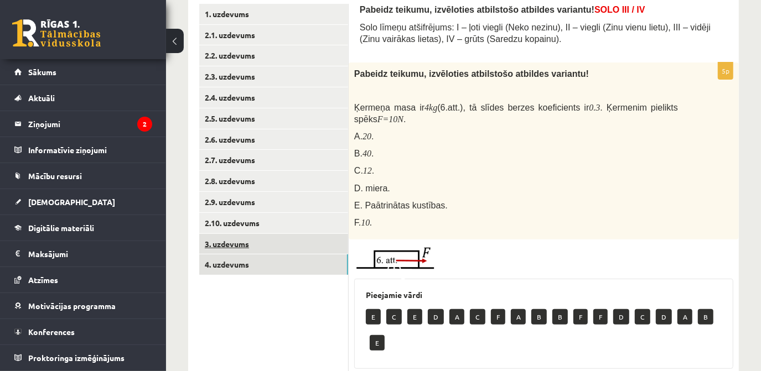
click at [252, 245] on link "3. uzdevums" at bounding box center [273, 244] width 149 height 20
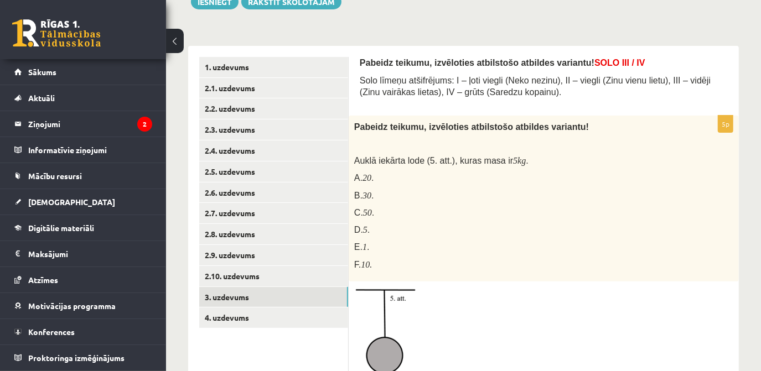
scroll to position [150, 0]
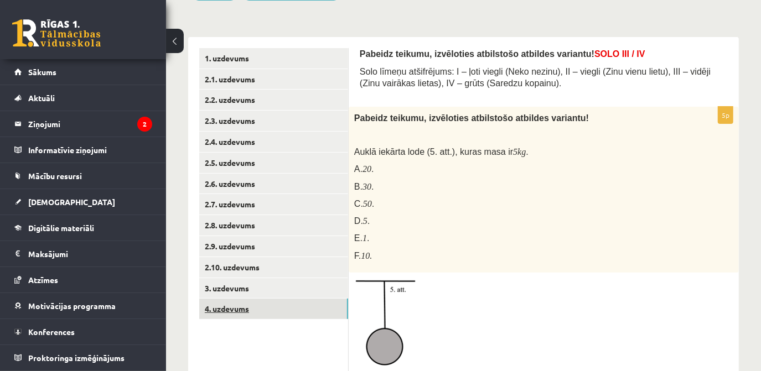
click at [253, 301] on link "4. uzdevums" at bounding box center [273, 309] width 149 height 20
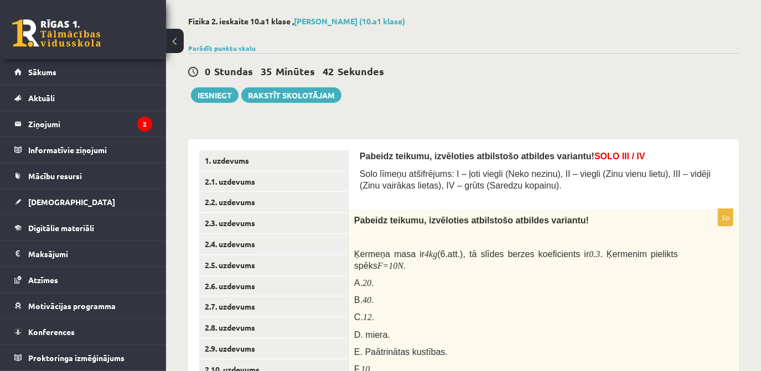
scroll to position [38, 0]
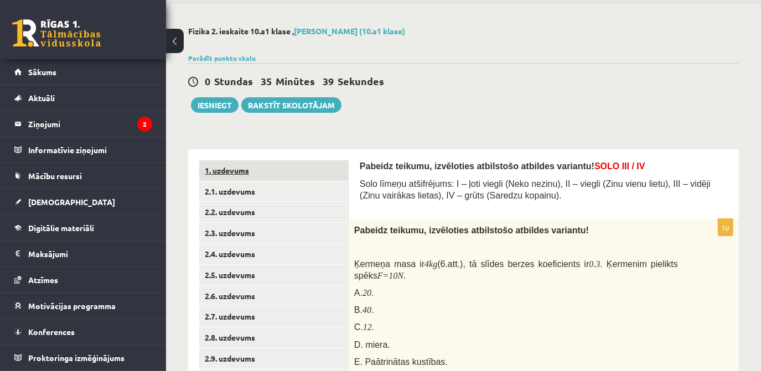
click at [235, 174] on link "1. uzdevums" at bounding box center [273, 170] width 149 height 20
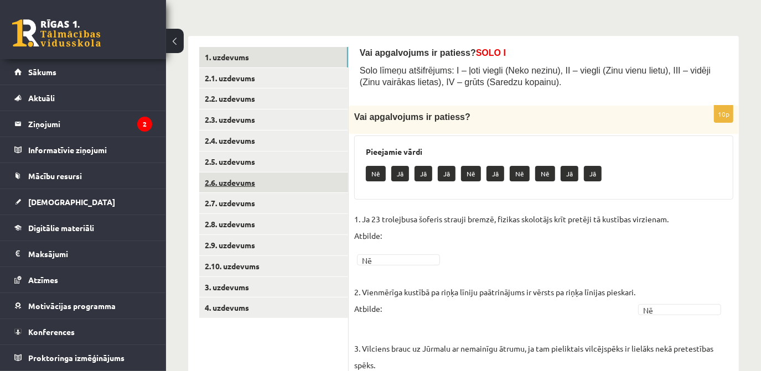
scroll to position [145, 0]
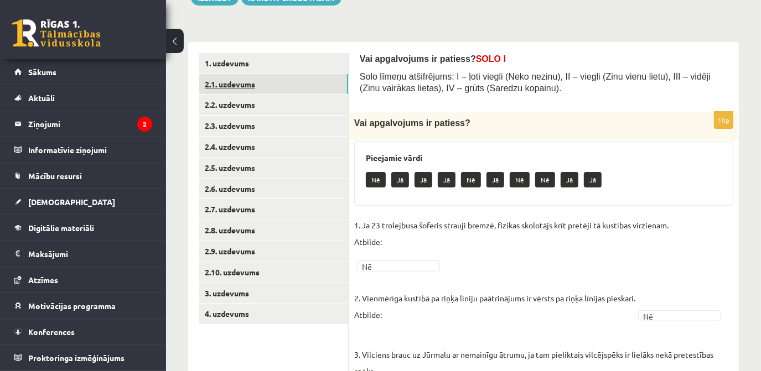
click at [252, 88] on link "2.1. uzdevums" at bounding box center [273, 84] width 149 height 20
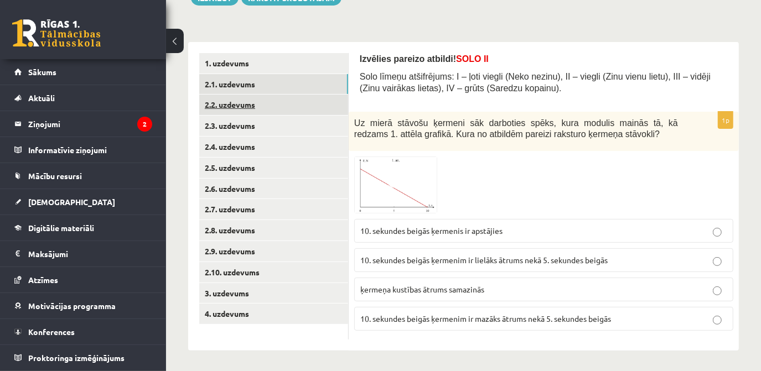
click at [272, 105] on link "2.2. uzdevums" at bounding box center [273, 105] width 149 height 20
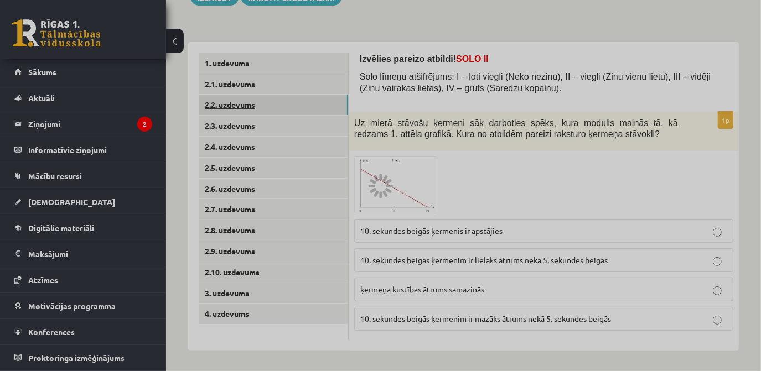
scroll to position [132, 0]
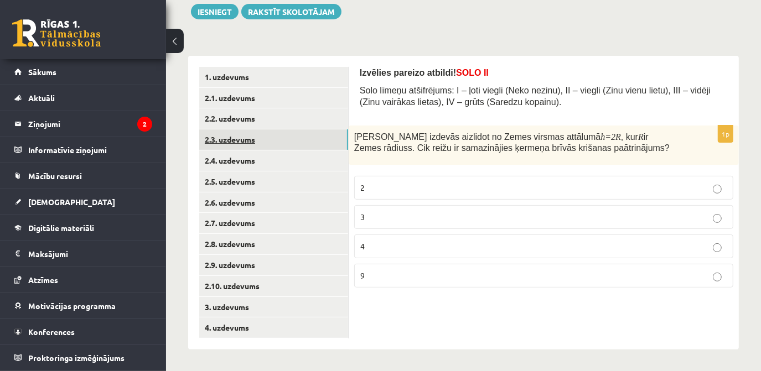
click at [248, 137] on link "2.3. uzdevums" at bounding box center [273, 139] width 149 height 20
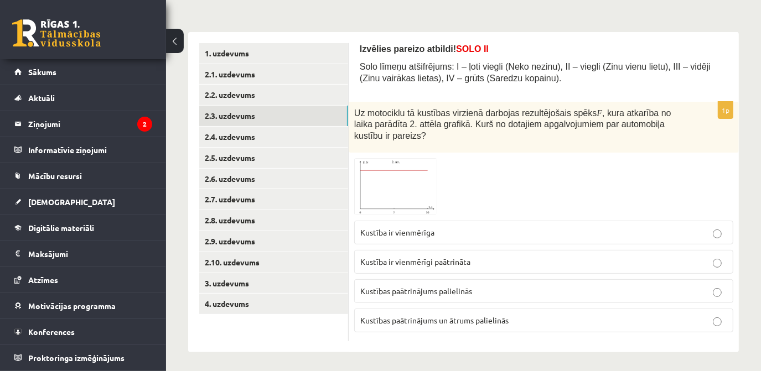
scroll to position [157, 0]
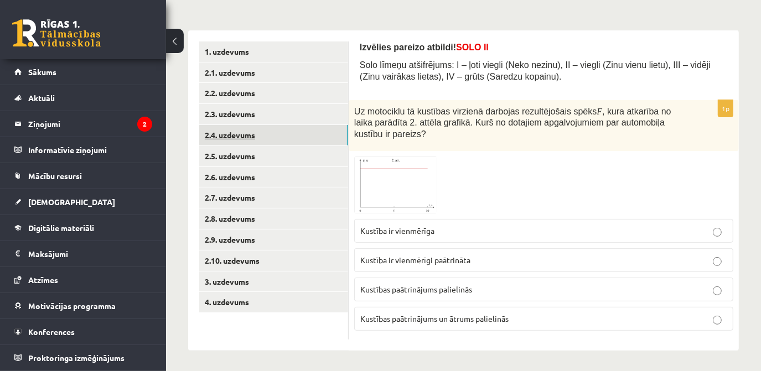
click at [304, 134] on link "2.4. uzdevums" at bounding box center [273, 135] width 149 height 20
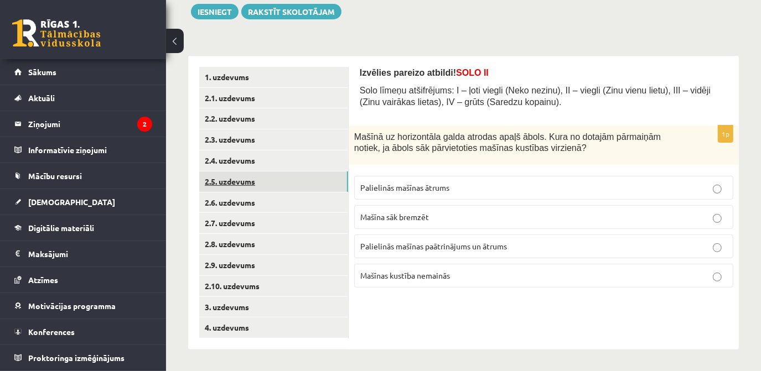
click at [265, 183] on link "2.5. uzdevums" at bounding box center [273, 181] width 149 height 20
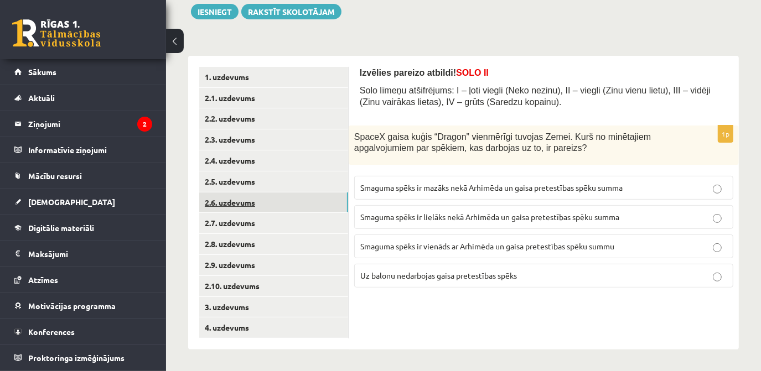
click at [261, 195] on link "2.6. uzdevums" at bounding box center [273, 202] width 149 height 20
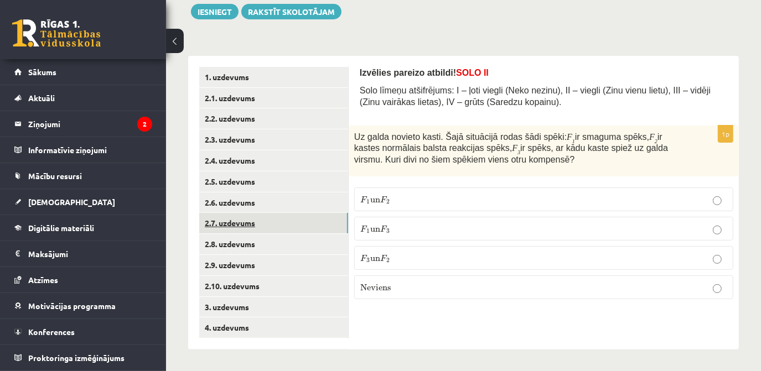
click at [258, 226] on link "2.7. uzdevums" at bounding box center [273, 223] width 149 height 20
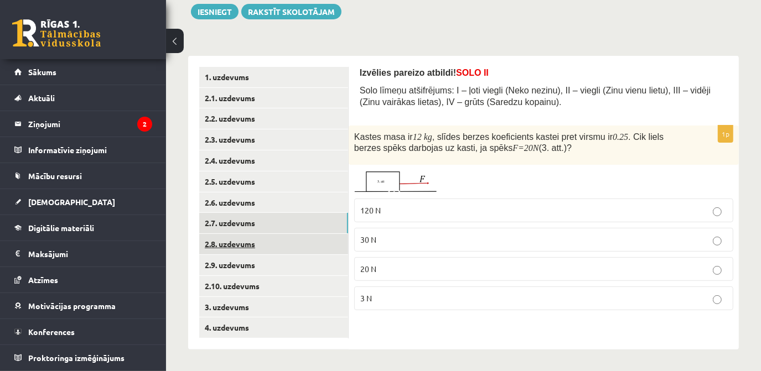
click at [244, 249] on link "2.8. uzdevums" at bounding box center [273, 244] width 149 height 20
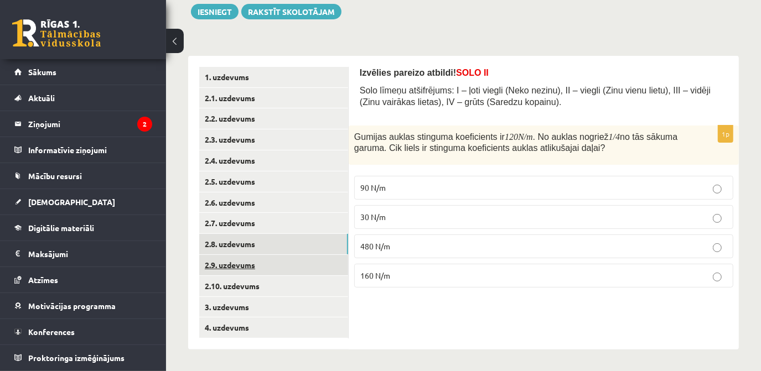
click at [238, 270] on link "2.9. uzdevums" at bounding box center [273, 265] width 149 height 20
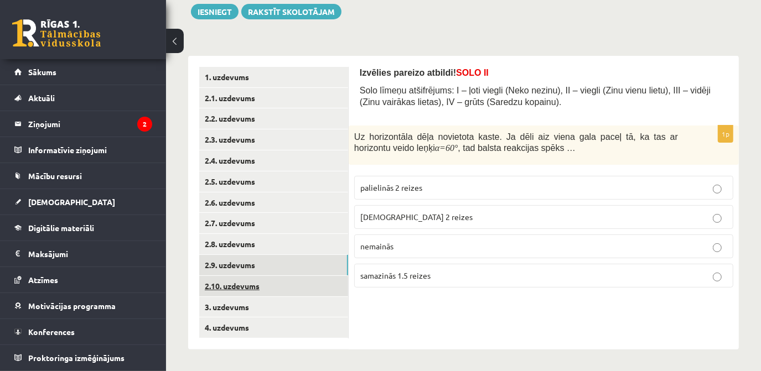
click at [243, 280] on link "2.10. uzdevums" at bounding box center [273, 286] width 149 height 20
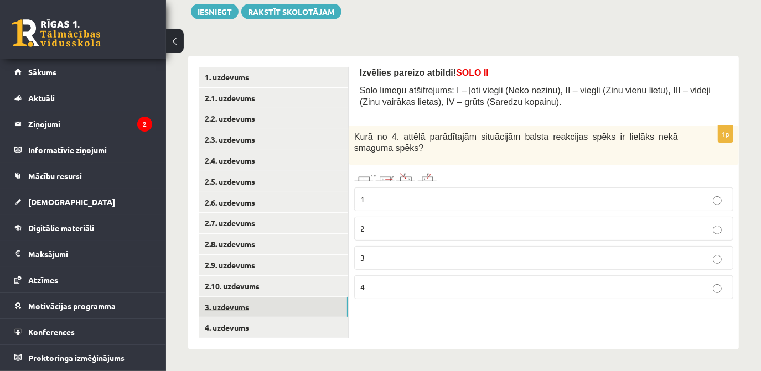
click at [236, 314] on link "3. uzdevums" at bounding box center [273, 307] width 149 height 20
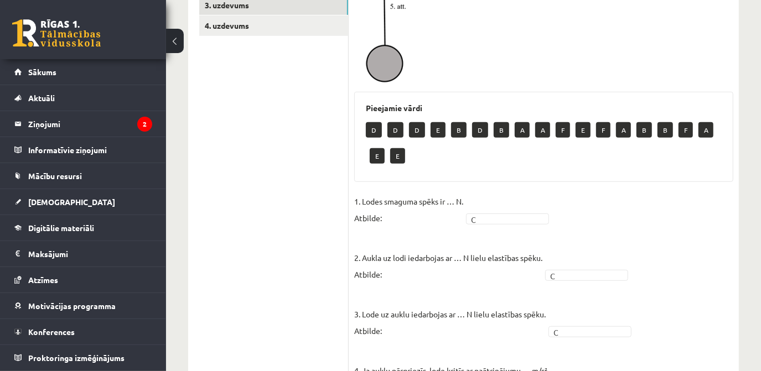
scroll to position [384, 0]
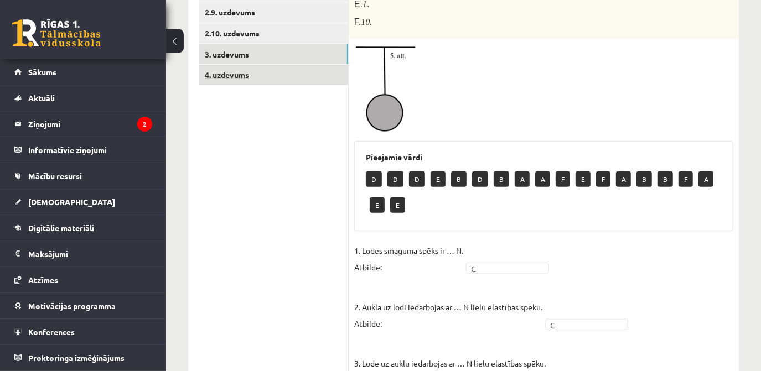
click at [288, 75] on link "4. uzdevums" at bounding box center [273, 75] width 149 height 20
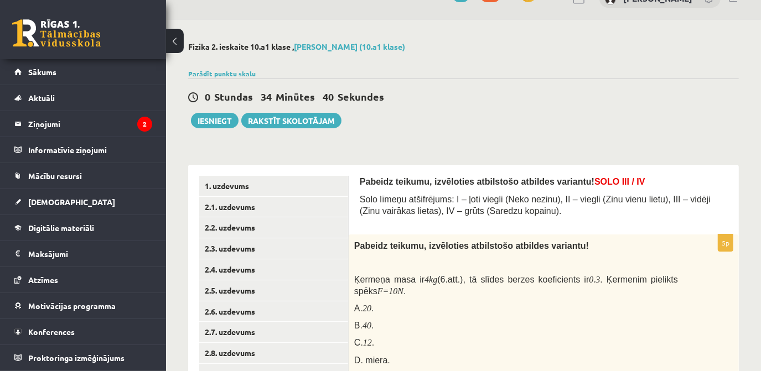
scroll to position [0, 0]
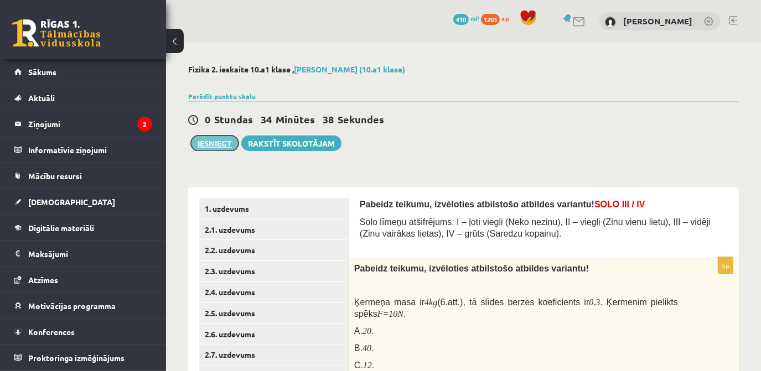
click at [227, 147] on button "Iesniegt" at bounding box center [215, 143] width 48 height 15
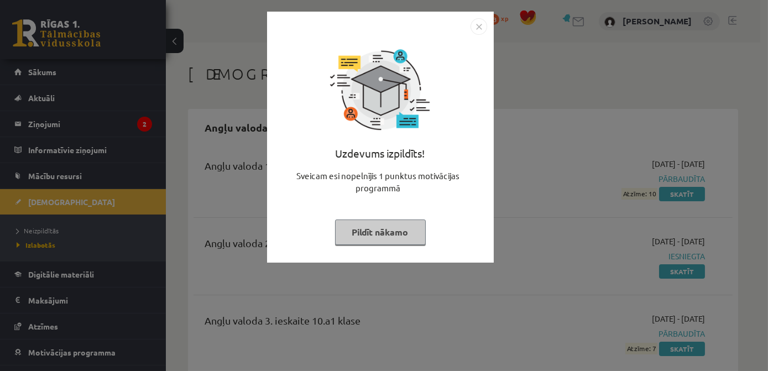
click at [477, 31] on img "Close" at bounding box center [479, 26] width 17 height 17
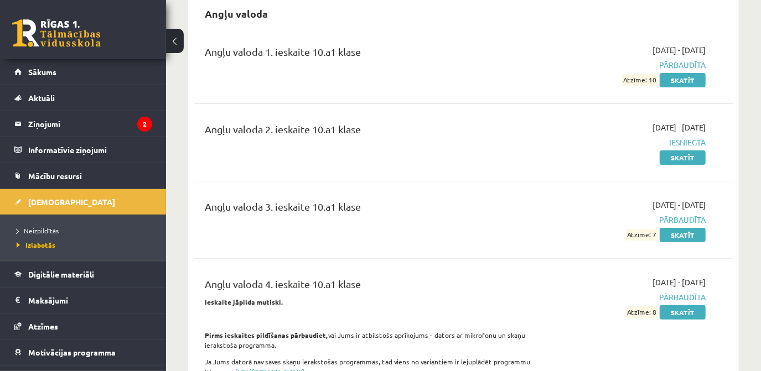
scroll to position [113, 0]
click at [690, 158] on link "Skatīt" at bounding box center [682, 158] width 46 height 14
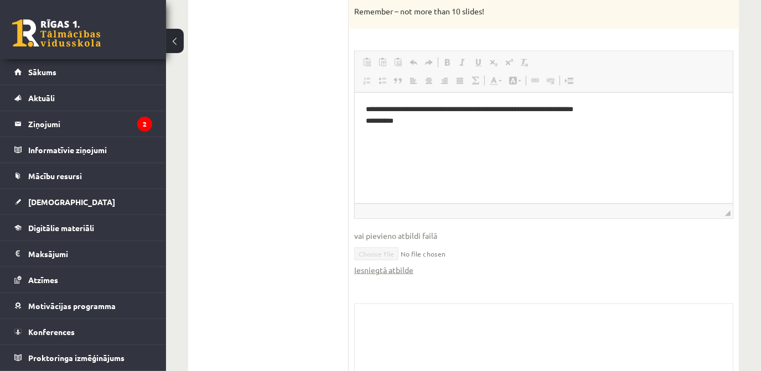
scroll to position [945, 0]
click at [395, 272] on link "Iesniegtā atbilde" at bounding box center [383, 270] width 59 height 12
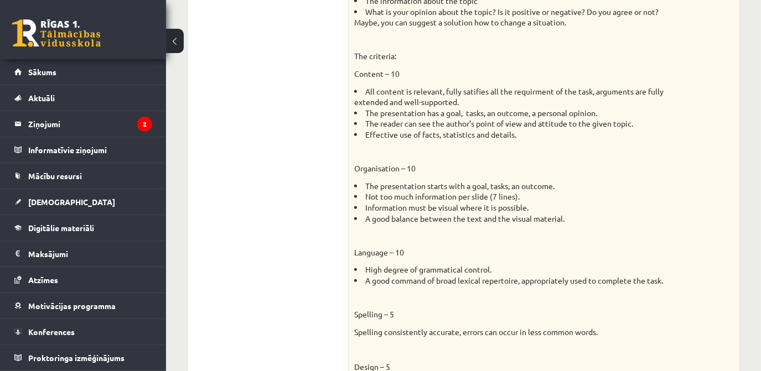
scroll to position [496, 0]
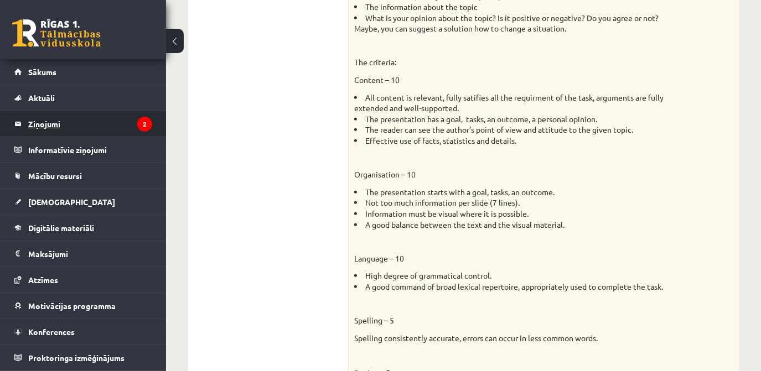
click at [64, 127] on legend "Ziņojumi 2" at bounding box center [90, 123] width 124 height 25
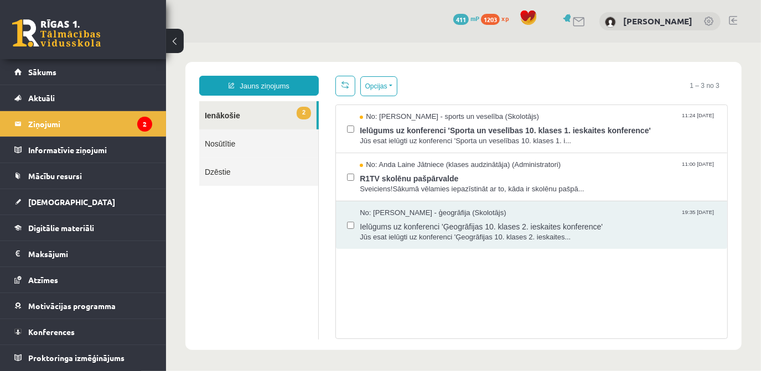
click at [37, 24] on link at bounding box center [56, 33] width 88 height 28
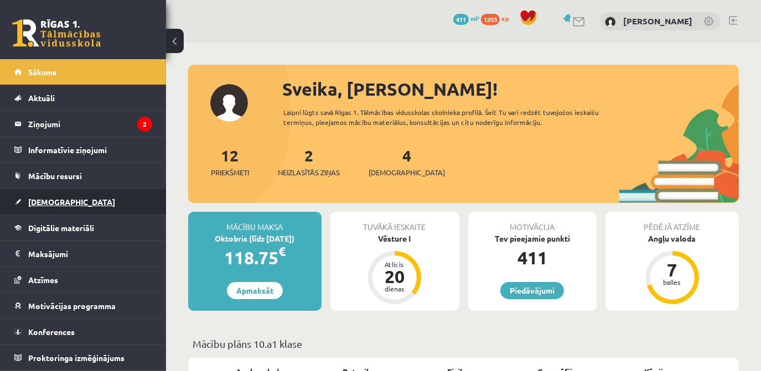
click at [51, 207] on link "[DEMOGRAPHIC_DATA]" at bounding box center [83, 201] width 138 height 25
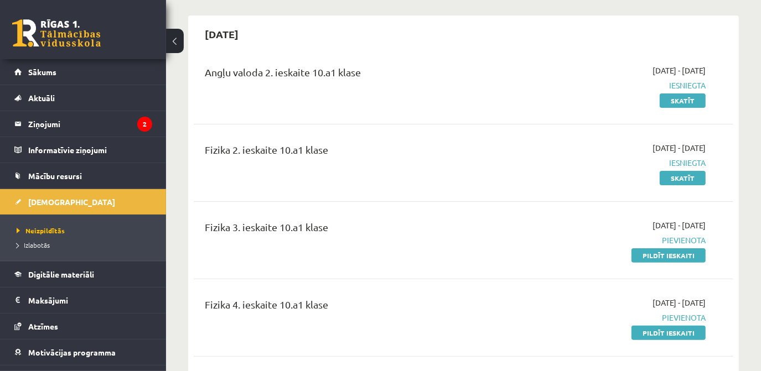
scroll to position [97, 0]
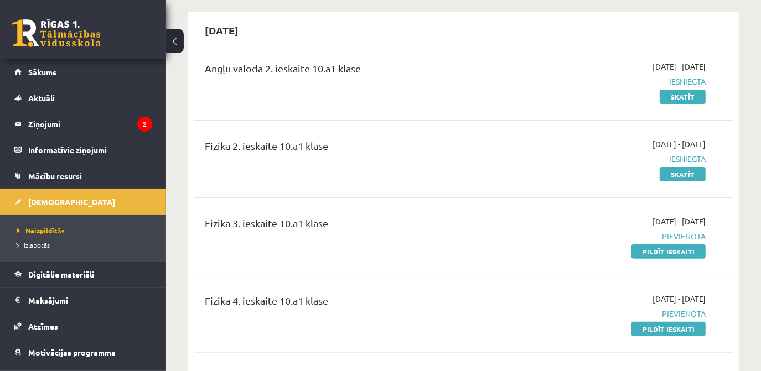
click at [93, 37] on link at bounding box center [56, 33] width 88 height 28
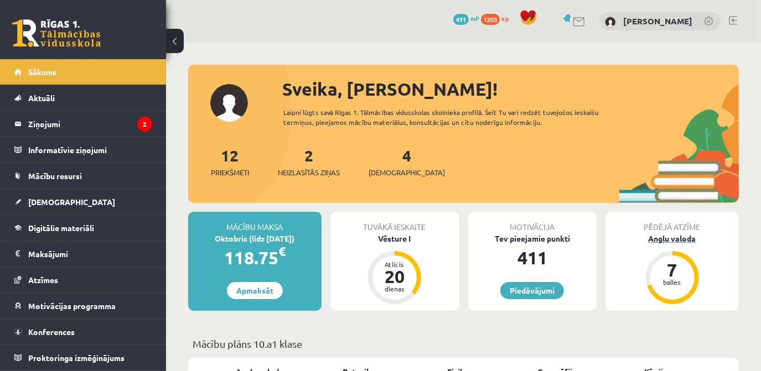
click at [665, 239] on div "Angļu valoda" at bounding box center [671, 239] width 133 height 12
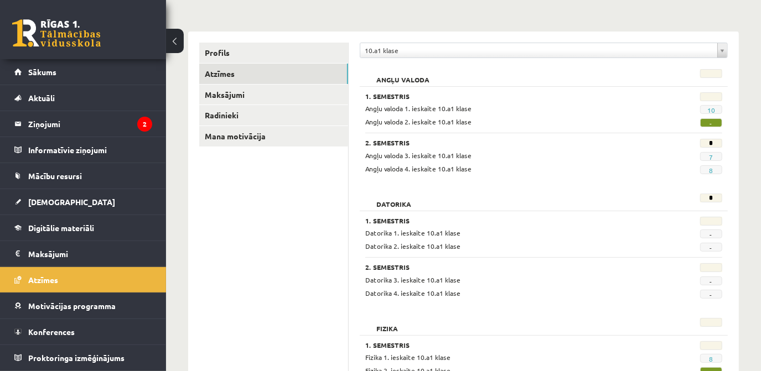
scroll to position [113, 0]
click at [71, 37] on link at bounding box center [56, 33] width 88 height 28
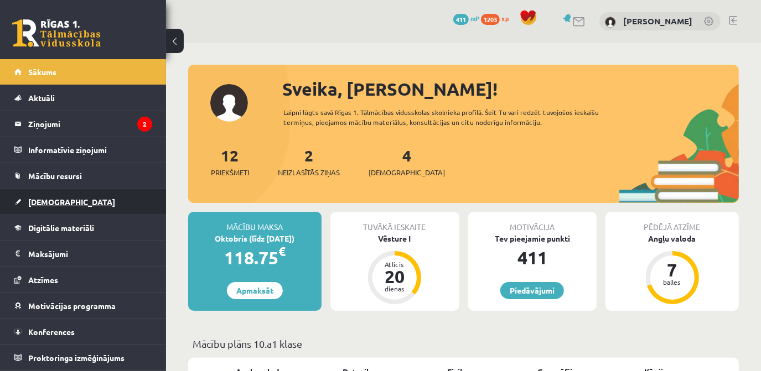
click at [51, 201] on span "[DEMOGRAPHIC_DATA]" at bounding box center [71, 202] width 87 height 10
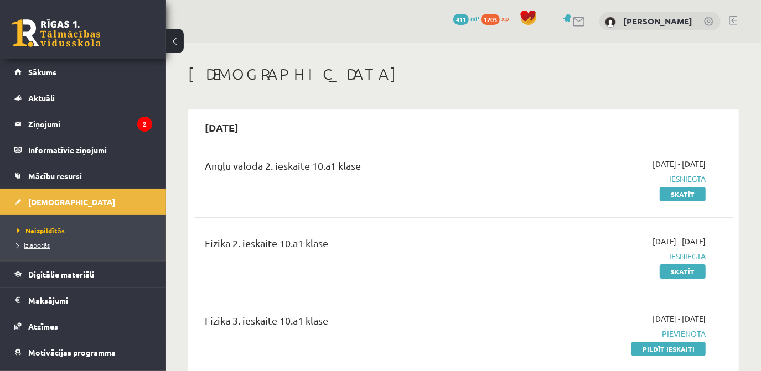
click at [39, 244] on span "Izlabotās" at bounding box center [33, 245] width 33 height 9
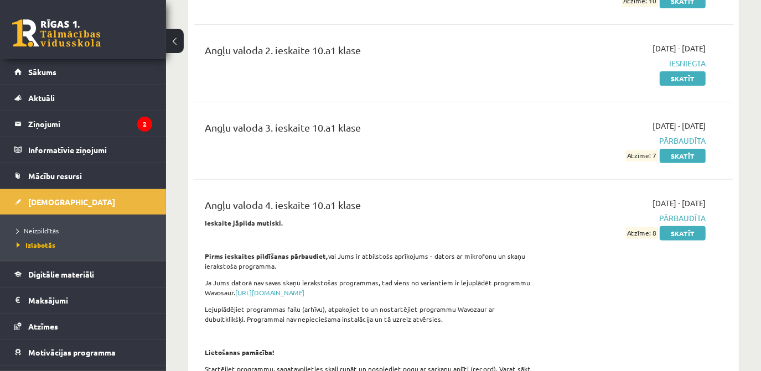
scroll to position [194, 0]
click at [679, 153] on link "Skatīt" at bounding box center [682, 155] width 46 height 14
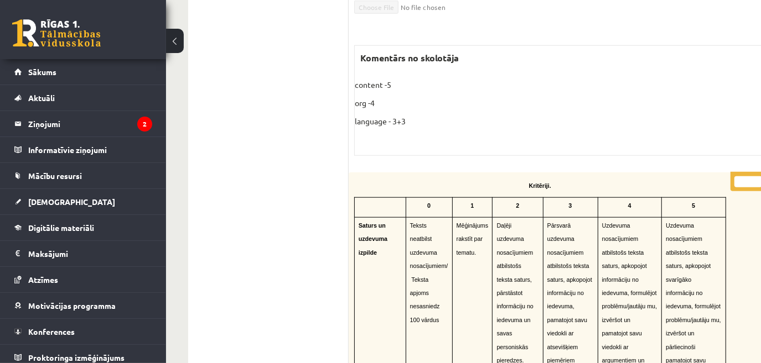
scroll to position [704, 0]
click at [364, 97] on p "org -4" at bounding box center [568, 103] width 426 height 12
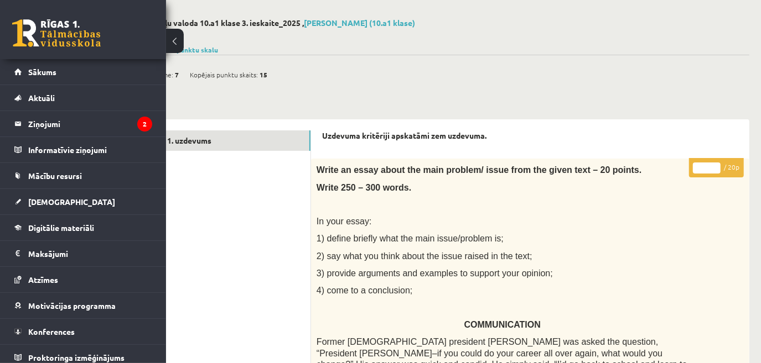
scroll to position [0, 38]
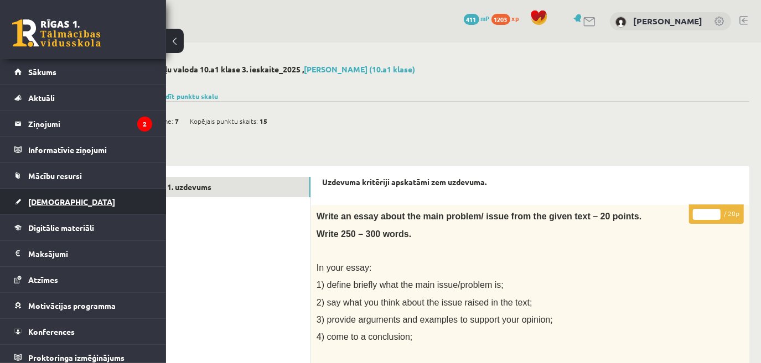
click at [55, 195] on link "[DEMOGRAPHIC_DATA]" at bounding box center [83, 201] width 138 height 25
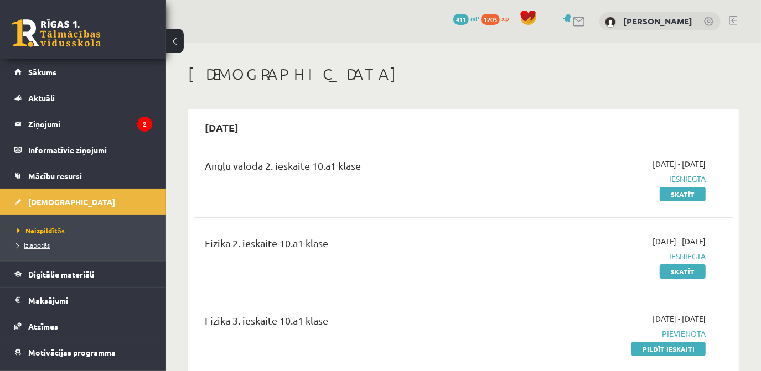
click at [39, 240] on link "Izlabotās" at bounding box center [86, 245] width 138 height 10
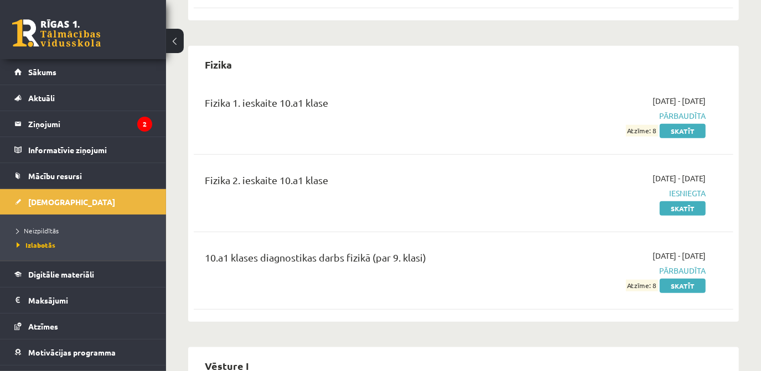
scroll to position [718, 0]
click at [55, 231] on span "Neizpildītās" at bounding box center [38, 230] width 42 height 9
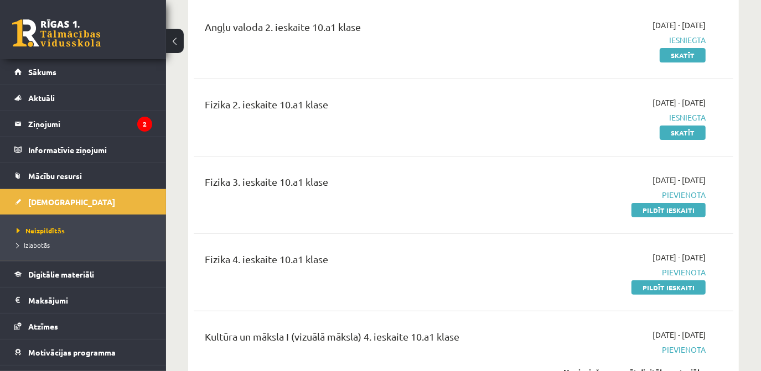
scroll to position [181, 0]
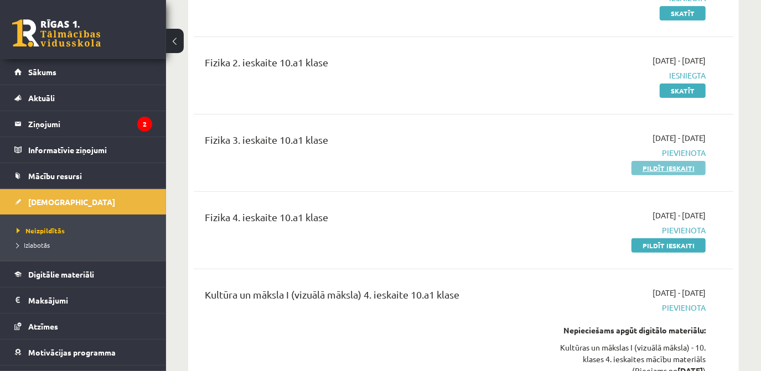
click at [652, 167] on link "Pildīt ieskaiti" at bounding box center [668, 168] width 74 height 14
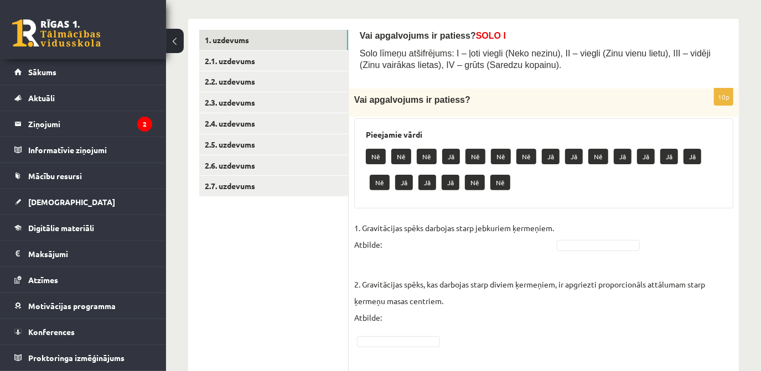
scroll to position [107, 0]
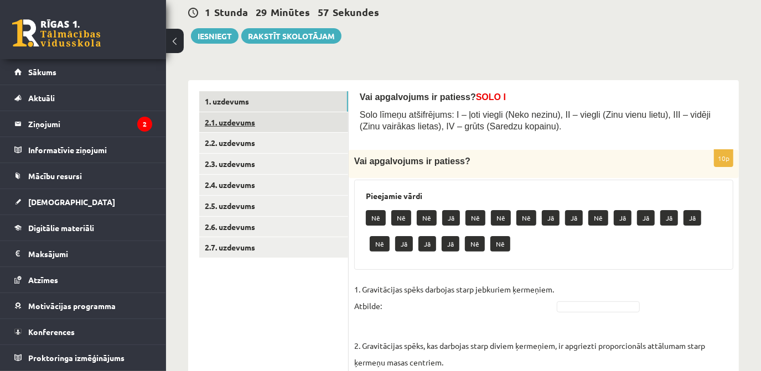
click at [230, 121] on link "2.1. uzdevums" at bounding box center [273, 122] width 149 height 20
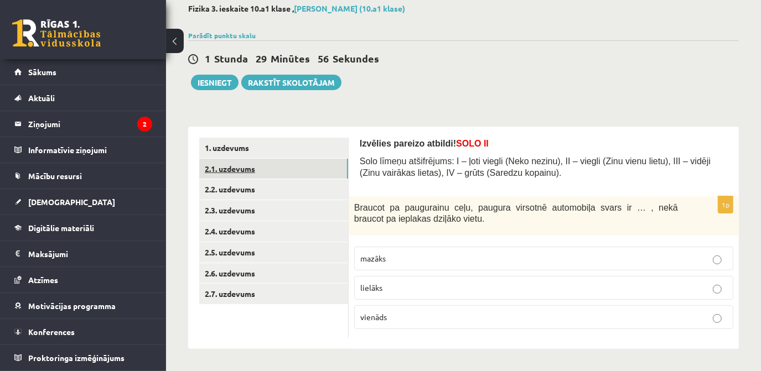
scroll to position [60, 0]
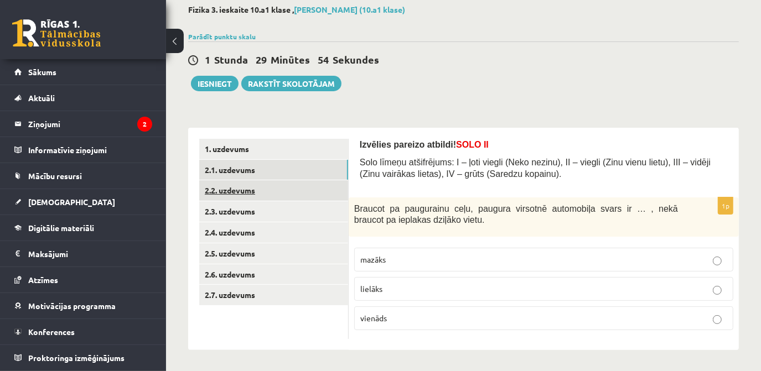
click at [227, 183] on link "2.2. uzdevums" at bounding box center [273, 190] width 149 height 20
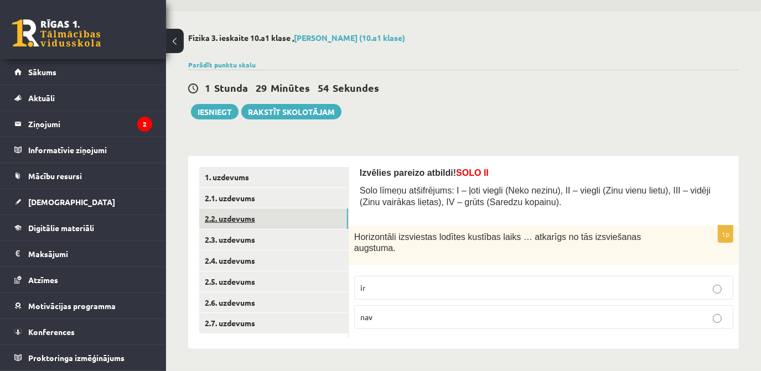
scroll to position [27, 0]
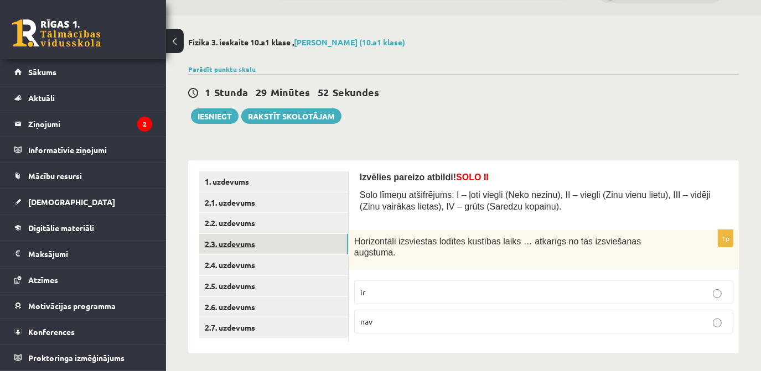
click at [237, 238] on link "2.3. uzdevums" at bounding box center [273, 244] width 149 height 20
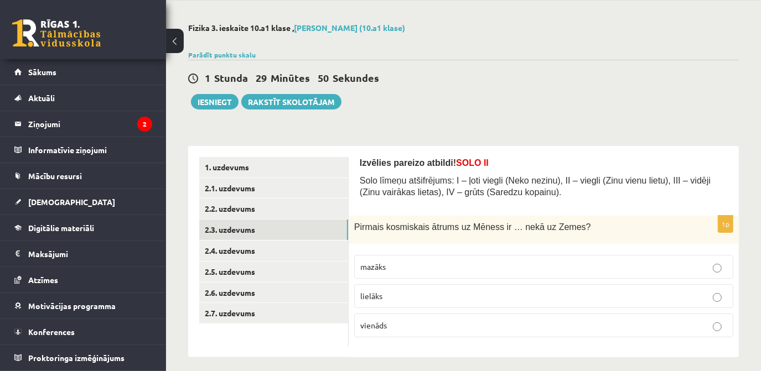
scroll to position [48, 0]
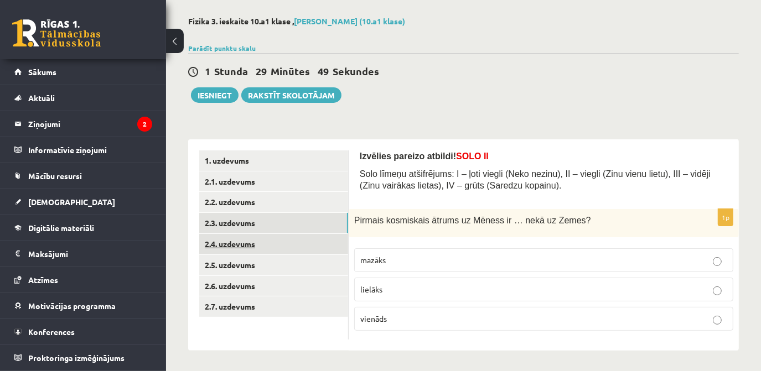
click at [251, 238] on link "2.4. uzdevums" at bounding box center [273, 244] width 149 height 20
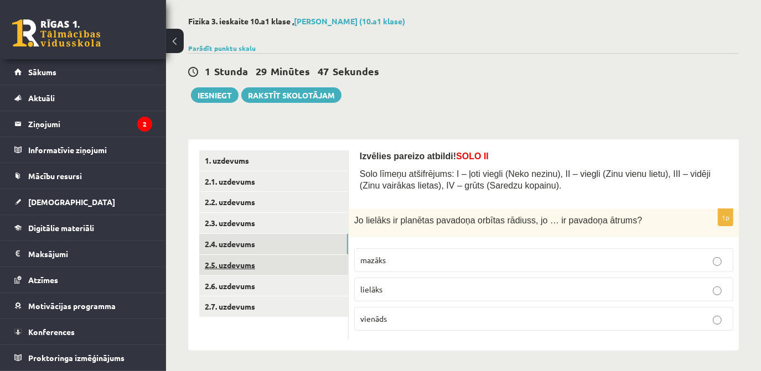
click at [239, 264] on link "2.5. uzdevums" at bounding box center [273, 265] width 149 height 20
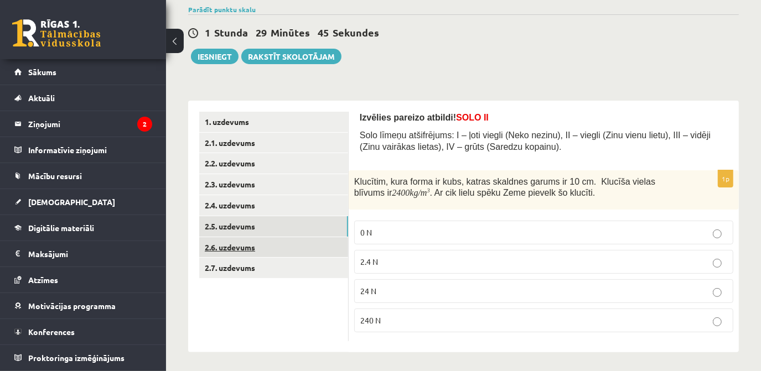
scroll to position [88, 0]
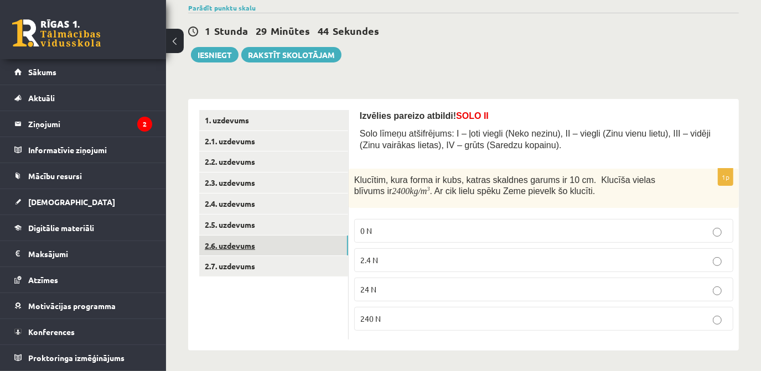
click at [244, 251] on link "2.6. uzdevums" at bounding box center [273, 246] width 149 height 20
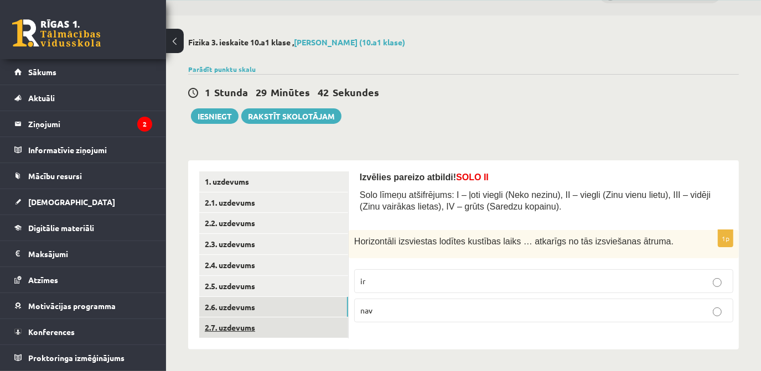
click at [245, 327] on link "2.7. uzdevums" at bounding box center [273, 327] width 149 height 20
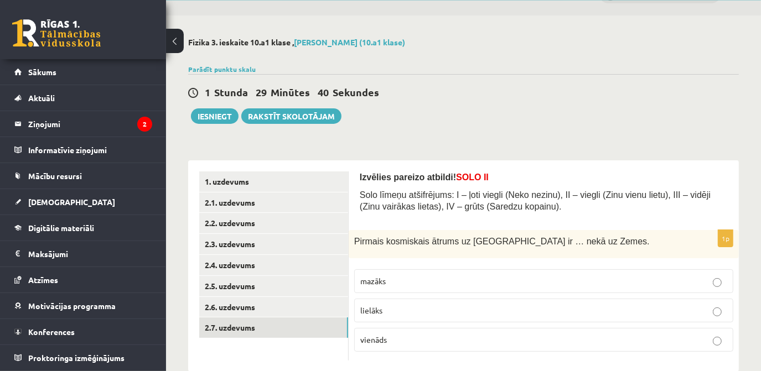
scroll to position [48, 0]
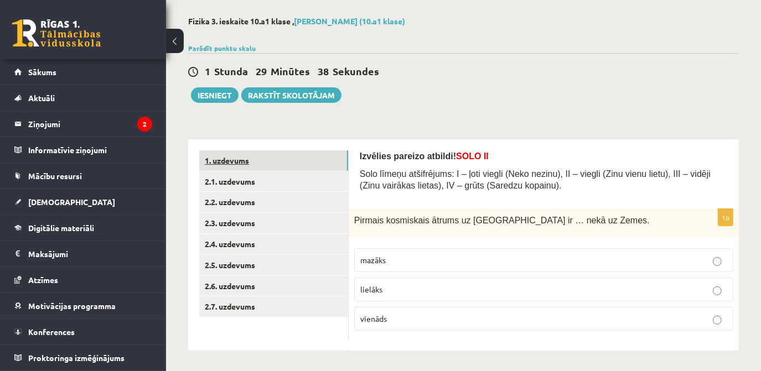
click at [230, 162] on link "1. uzdevums" at bounding box center [273, 160] width 149 height 20
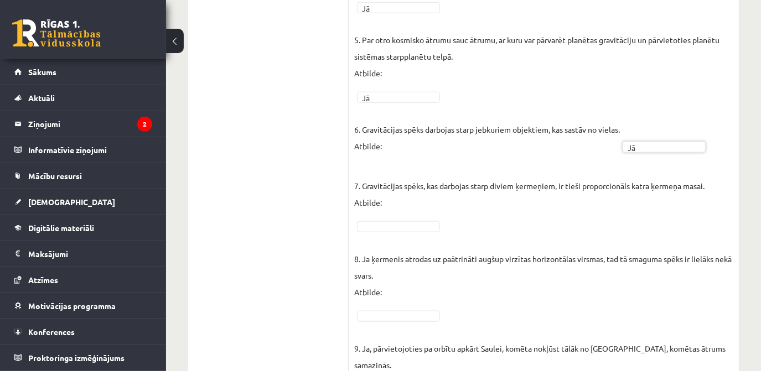
scroll to position [658, 0]
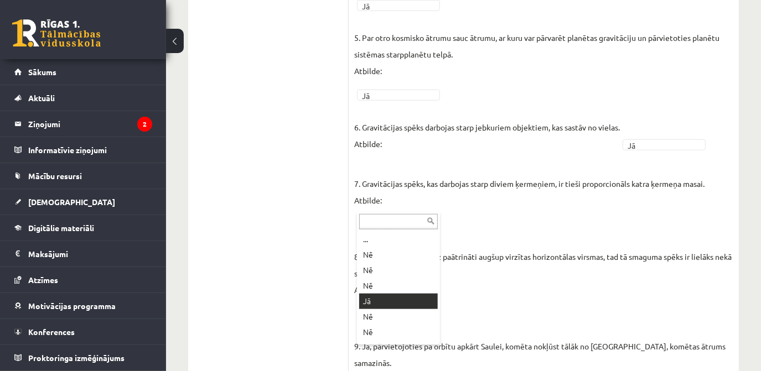
drag, startPoint x: 411, startPoint y: 207, endPoint x: 381, endPoint y: 300, distance: 97.6
drag, startPoint x: 381, startPoint y: 300, endPoint x: 545, endPoint y: 284, distance: 165.1
click at [545, 285] on fieldset "1. Gravitācijas spēks darbojas starp jebkuriem ķermeņiem. Atbilde: Jā ** 2. Gra…" at bounding box center [543, 102] width 379 height 796
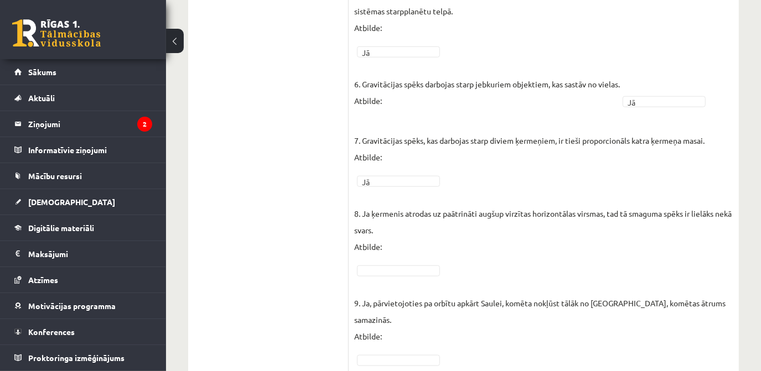
scroll to position [702, 0]
click at [418, 278] on p "9. Ja, pārvietojoties pa orbītu apkārt Saulei, komēta nokļūst tālāk no Saules, …" at bounding box center [543, 311] width 379 height 66
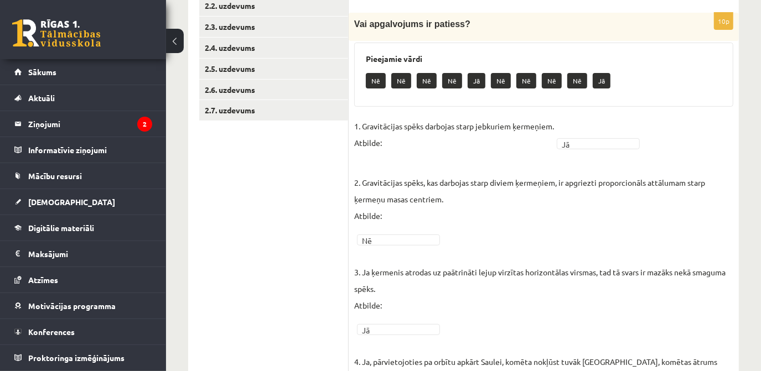
scroll to position [0, 0]
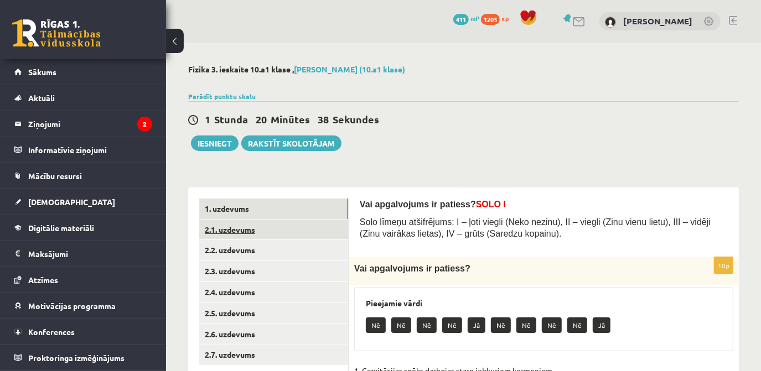
click at [237, 229] on link "2.1. uzdevums" at bounding box center [273, 230] width 149 height 20
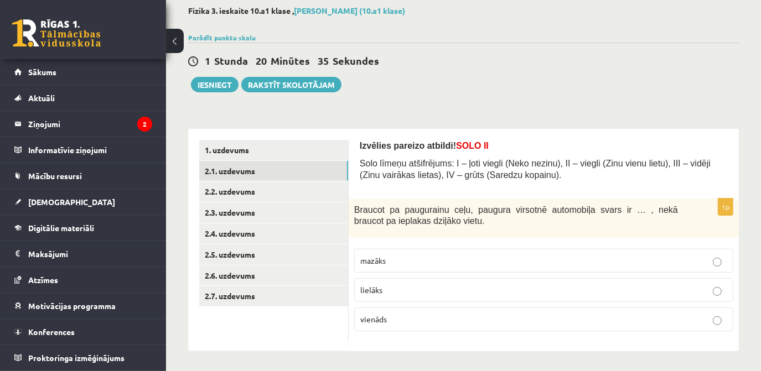
scroll to position [60, 0]
click at [565, 263] on p "mazāks" at bounding box center [543, 260] width 367 height 12
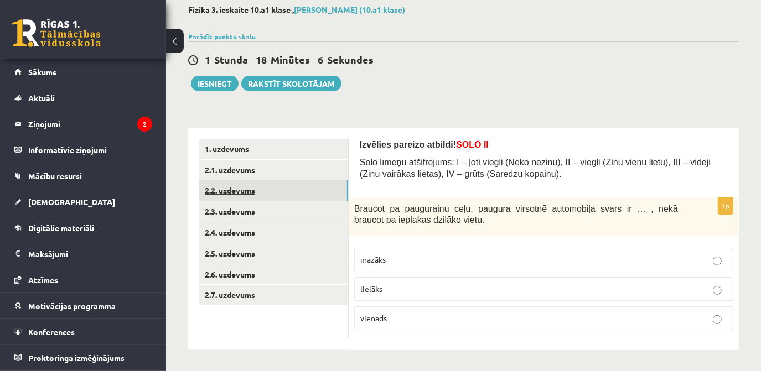
click at [283, 192] on link "2.2. uzdevums" at bounding box center [273, 190] width 149 height 20
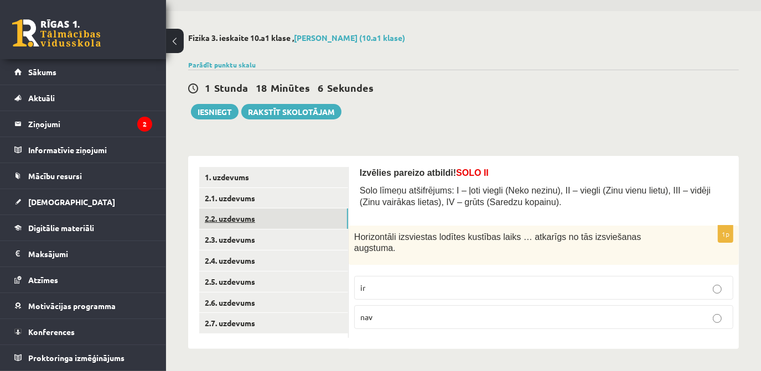
scroll to position [27, 0]
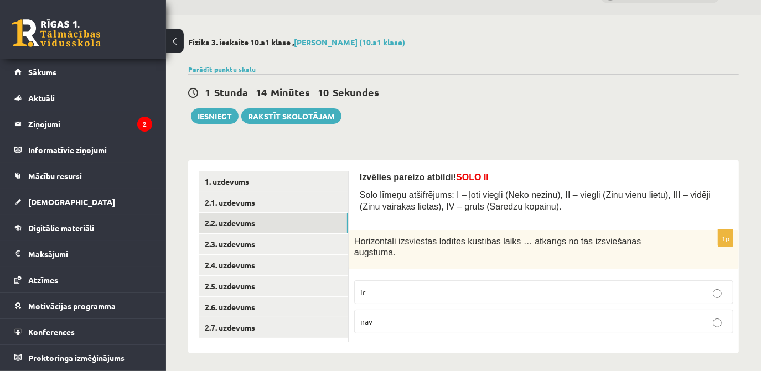
click at [439, 287] on p "ir" at bounding box center [543, 293] width 367 height 12
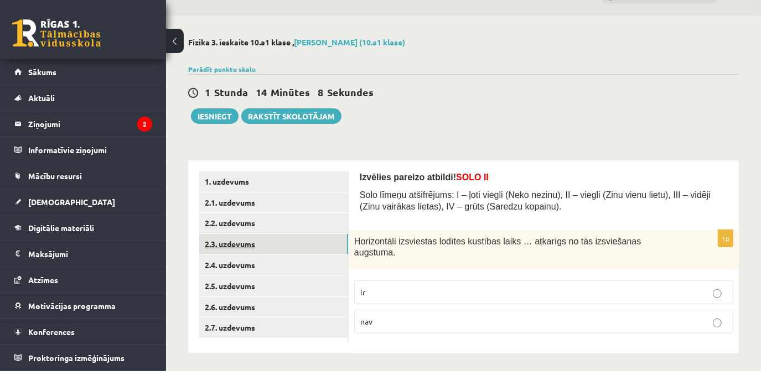
click at [244, 243] on link "2.3. uzdevums" at bounding box center [273, 244] width 149 height 20
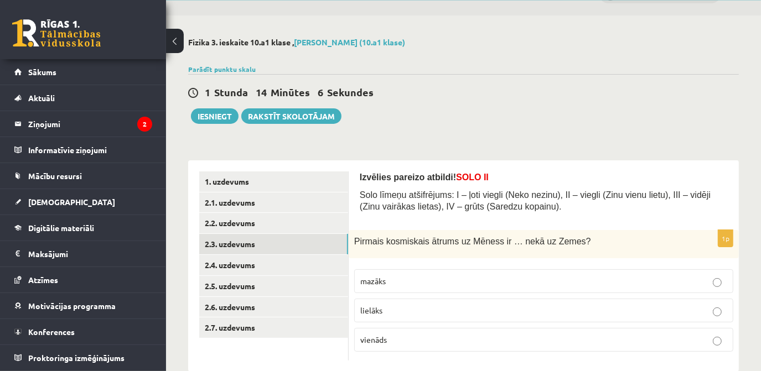
scroll to position [48, 0]
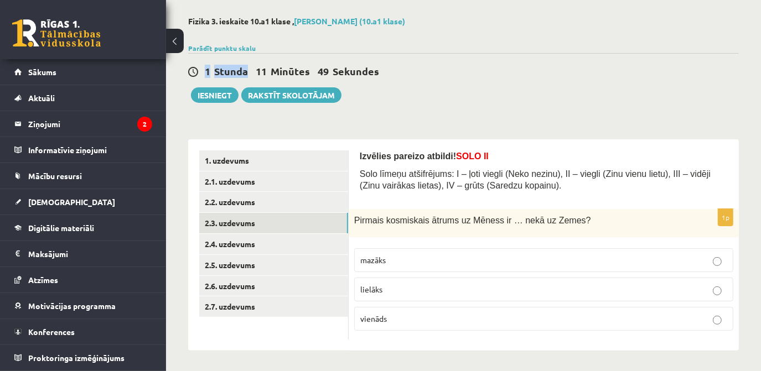
drag, startPoint x: 205, startPoint y: 67, endPoint x: 256, endPoint y: 56, distance: 52.0
click at [256, 56] on div "1 Stunda 11 Minūtes 49 Sekundes Ieskaite saglabāta! Iesniegt Rakstīt skolotājam" at bounding box center [463, 78] width 550 height 50
drag, startPoint x: 420, startPoint y: 61, endPoint x: 360, endPoint y: 56, distance: 59.9
click at [419, 61] on div "1 Stunda 11 Minūtes 48 Sekundes Ieskaite saglabāta! Iesniegt Rakstīt skolotājam" at bounding box center [463, 78] width 550 height 50
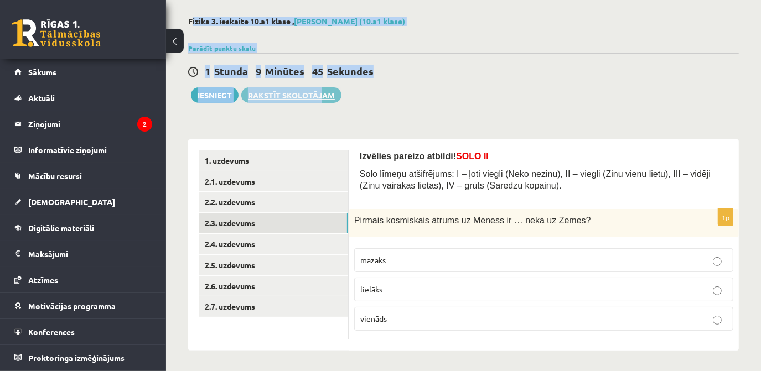
drag, startPoint x: 190, startPoint y: 20, endPoint x: 321, endPoint y: 97, distance: 151.5
click at [321, 97] on div "**********" at bounding box center [463, 183] width 595 height 378
click at [393, 86] on div "1 Stunda 9 Minūtes 44 Sekundes Ieskaite saglabāta! Iesniegt Rakstīt skolotājam" at bounding box center [463, 78] width 550 height 50
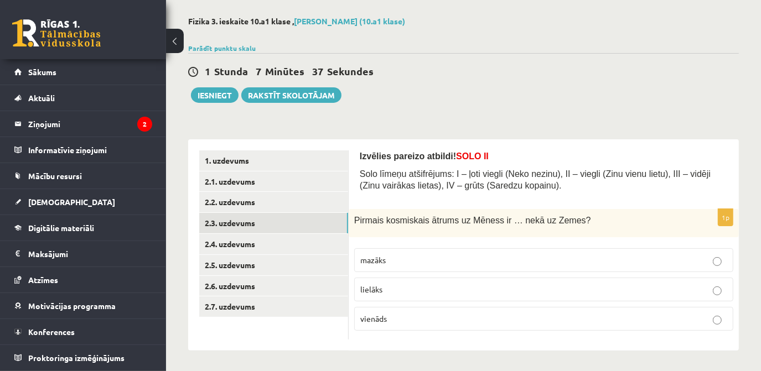
click at [393, 257] on p "mazāks" at bounding box center [543, 260] width 367 height 12
drag, startPoint x: 239, startPoint y: 243, endPoint x: 218, endPoint y: 244, distance: 21.0
drag, startPoint x: 218, startPoint y: 244, endPoint x: 212, endPoint y: 244, distance: 6.1
drag, startPoint x: 212, startPoint y: 244, endPoint x: 191, endPoint y: 242, distance: 20.5
click at [191, 242] on div "1. uzdevums 2.1. uzdevums 2.2. uzdevums 2.3. uzdevums 2.4. uzdevums 2.5. uzdevu…" at bounding box center [268, 244] width 160 height 211
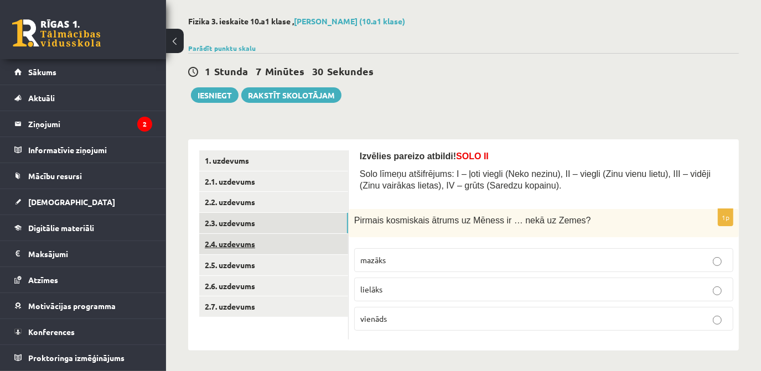
click at [224, 249] on link "2.4. uzdevums" at bounding box center [273, 244] width 149 height 20
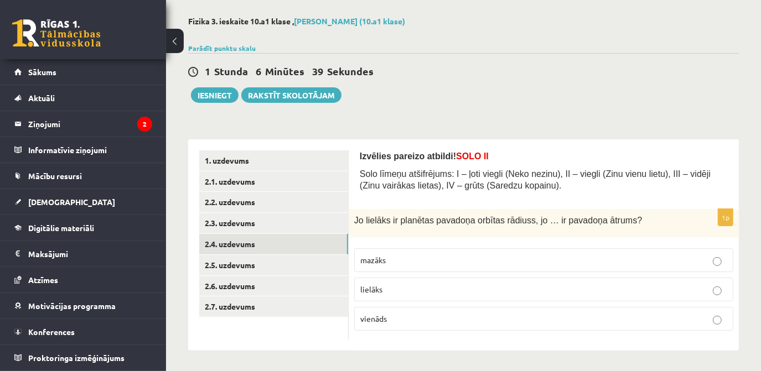
click at [433, 254] on p "mazāks" at bounding box center [543, 260] width 367 height 12
click at [255, 269] on link "2.5. uzdevums" at bounding box center [273, 265] width 149 height 20
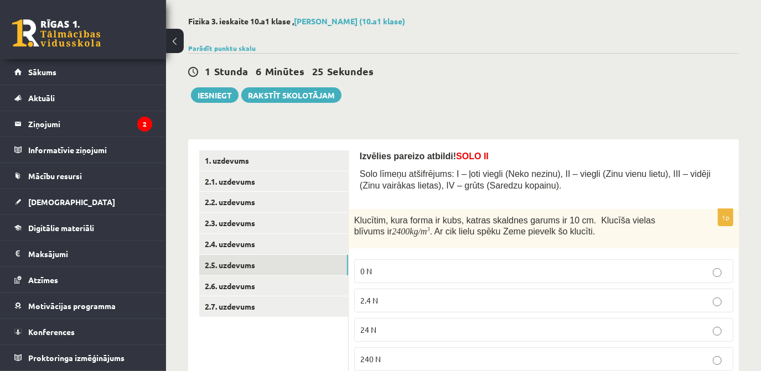
scroll to position [88, 0]
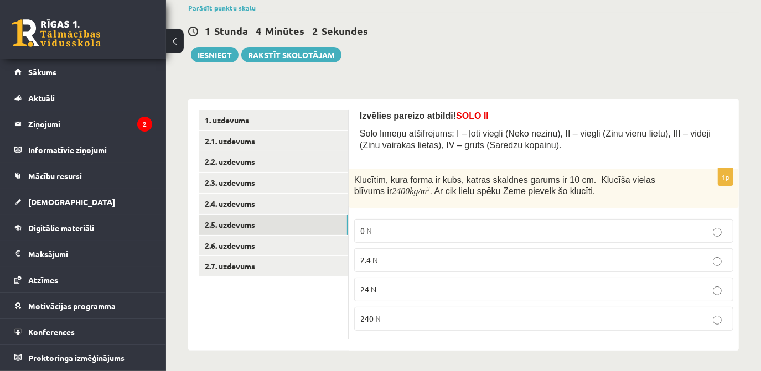
click at [440, 292] on p "24 N" at bounding box center [543, 290] width 367 height 12
click at [255, 238] on link "2.6. uzdevums" at bounding box center [273, 246] width 149 height 20
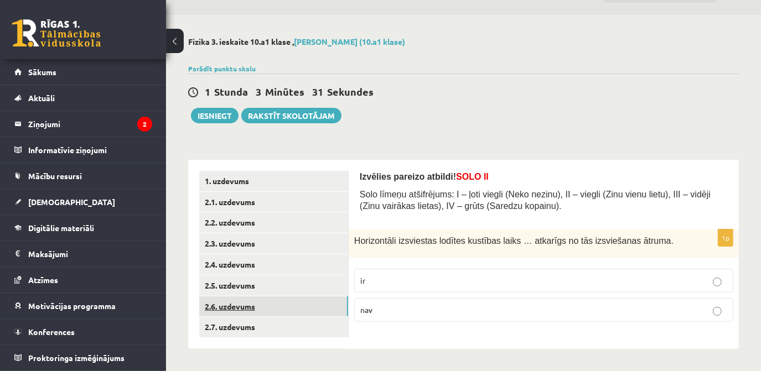
scroll to position [27, 0]
click at [391, 314] on p "nav" at bounding box center [543, 311] width 367 height 12
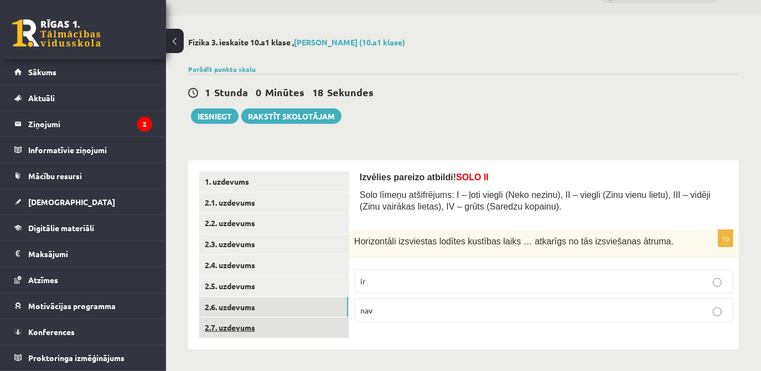
click at [258, 332] on link "2.7. uzdevums" at bounding box center [273, 327] width 149 height 20
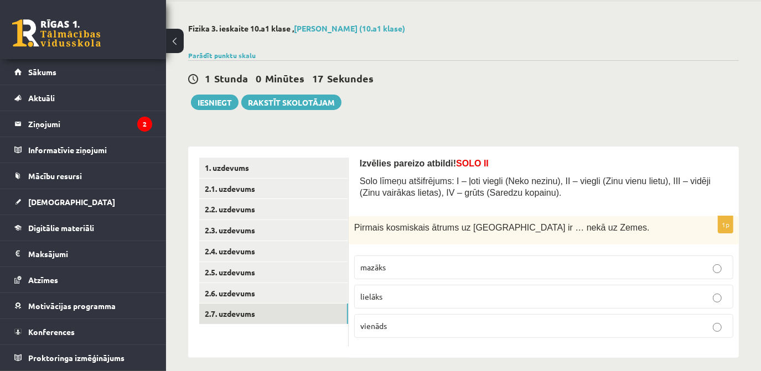
scroll to position [48, 0]
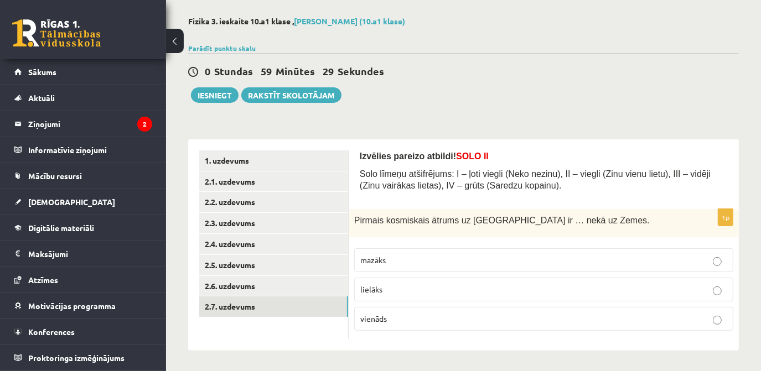
click at [406, 260] on p "mazāks" at bounding box center [543, 260] width 367 height 12
click at [239, 279] on link "2.6. uzdevums" at bounding box center [273, 286] width 149 height 20
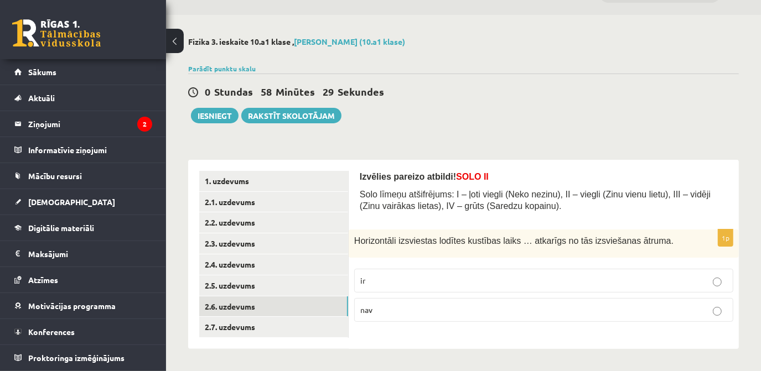
scroll to position [27, 0]
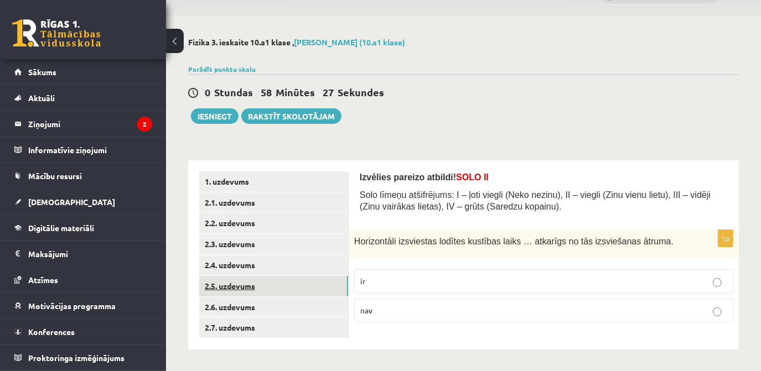
click at [244, 285] on link "2.5. uzdevums" at bounding box center [273, 286] width 149 height 20
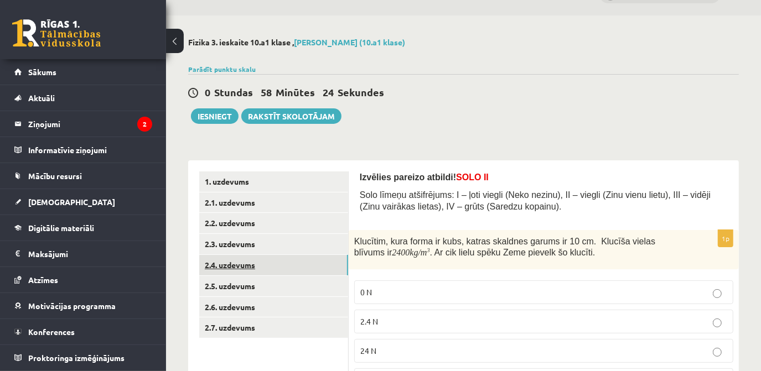
click at [233, 267] on link "2.4. uzdevums" at bounding box center [273, 265] width 149 height 20
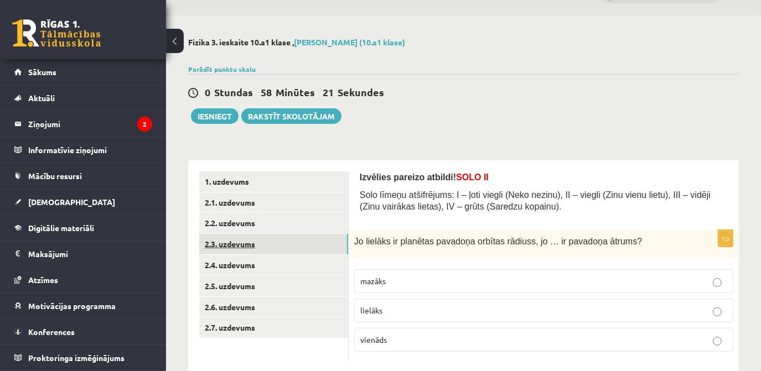
click at [230, 249] on link "2.3. uzdevums" at bounding box center [273, 244] width 149 height 20
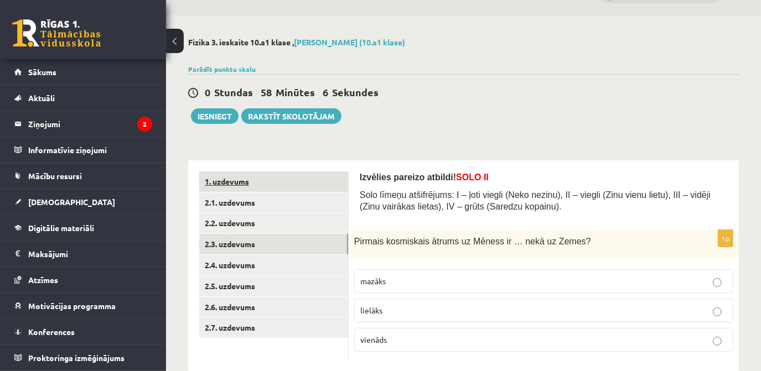
click at [253, 186] on link "1. uzdevums" at bounding box center [273, 181] width 149 height 20
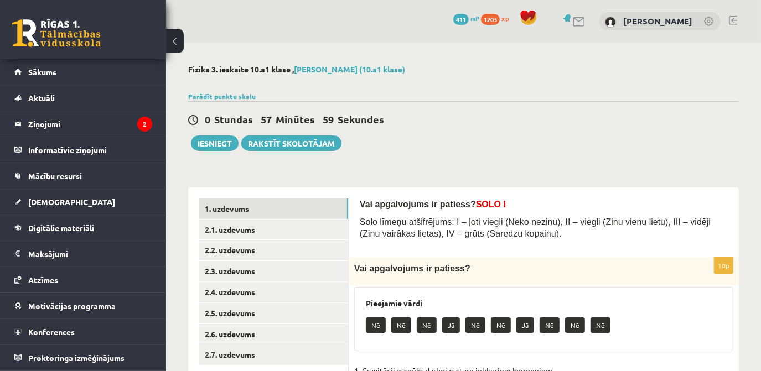
scroll to position [0, 0]
click at [228, 230] on link "2.1. uzdevums" at bounding box center [273, 230] width 149 height 20
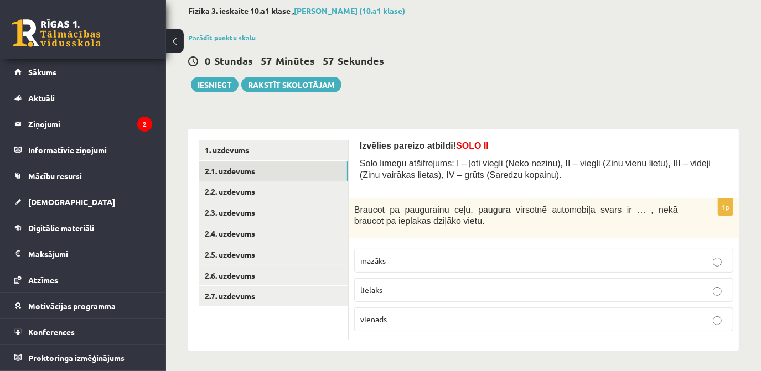
scroll to position [60, 0]
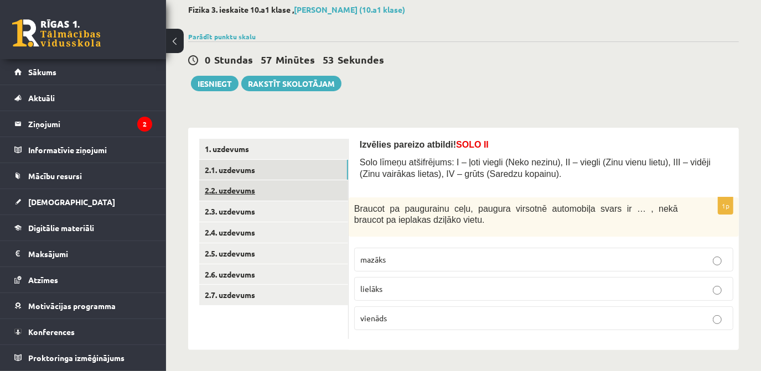
click at [248, 192] on link "2.2. uzdevums" at bounding box center [273, 190] width 149 height 20
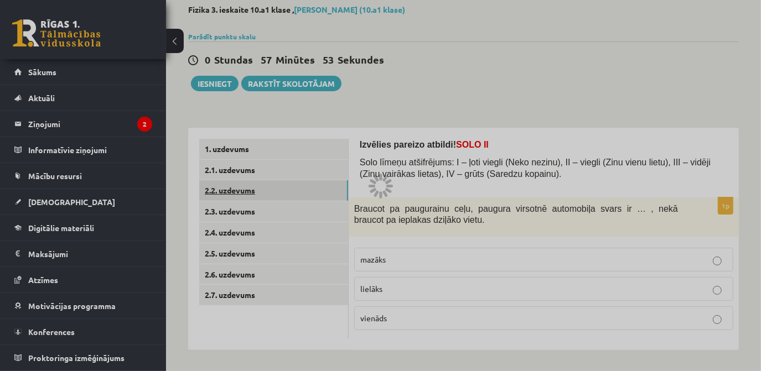
scroll to position [27, 0]
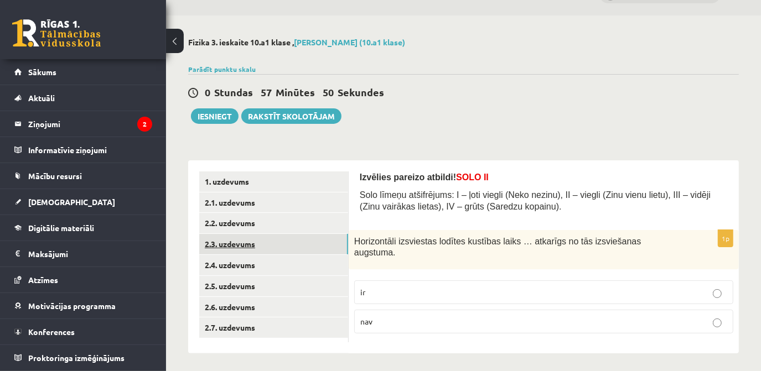
click at [249, 248] on link "2.3. uzdevums" at bounding box center [273, 244] width 149 height 20
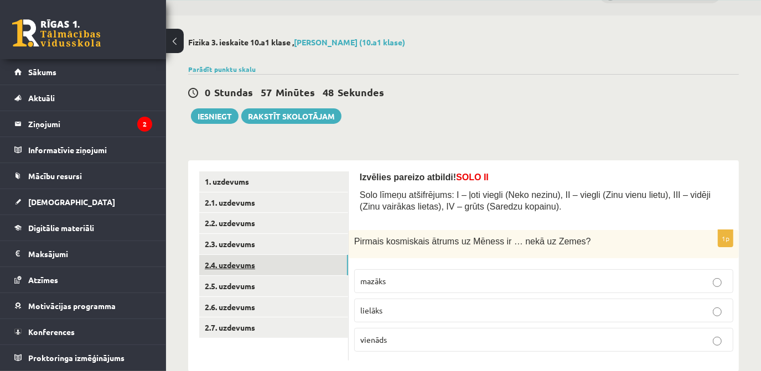
click at [246, 270] on link "2.4. uzdevums" at bounding box center [273, 265] width 149 height 20
click at [253, 288] on link "2.5. uzdevums" at bounding box center [273, 286] width 149 height 20
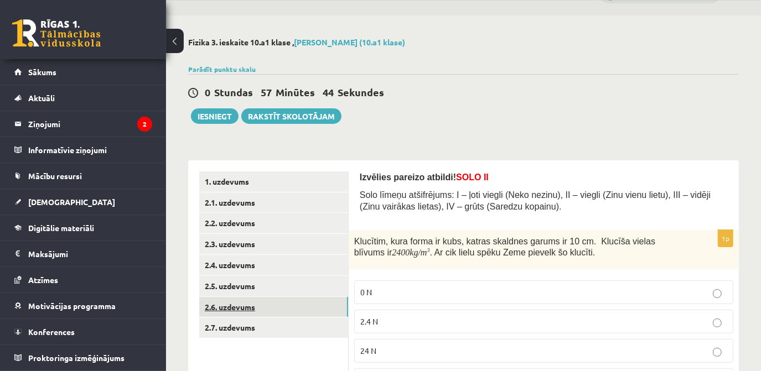
click at [244, 300] on link "2.6. uzdevums" at bounding box center [273, 307] width 149 height 20
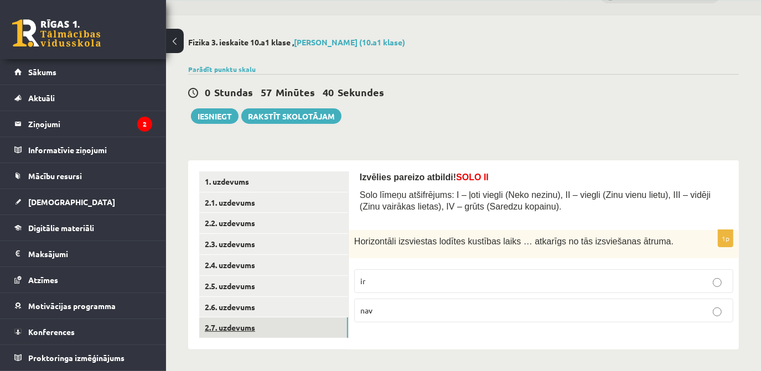
click at [240, 330] on link "2.7. uzdevums" at bounding box center [273, 327] width 149 height 20
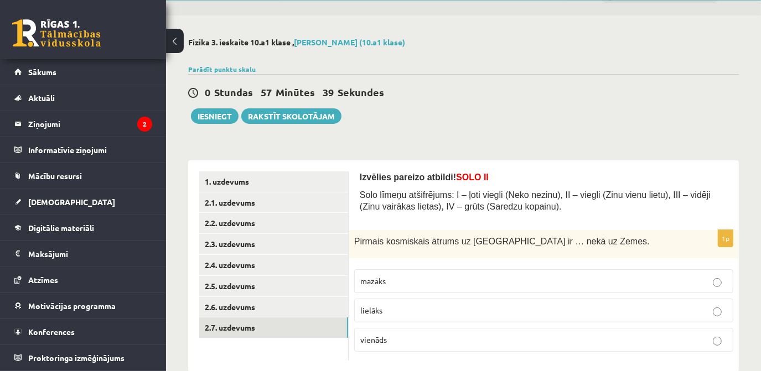
scroll to position [48, 0]
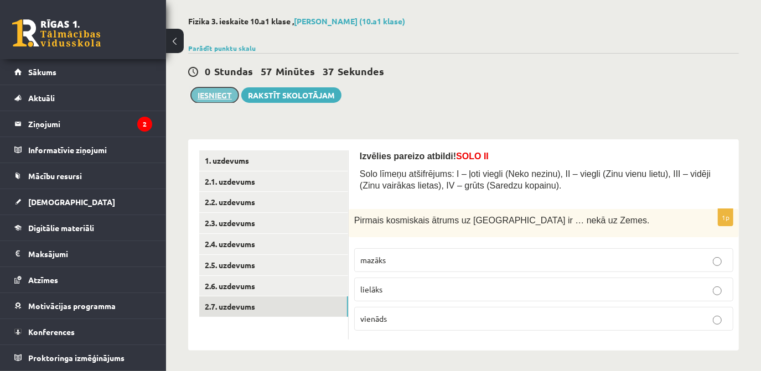
click at [216, 100] on button "Iesniegt" at bounding box center [215, 94] width 48 height 15
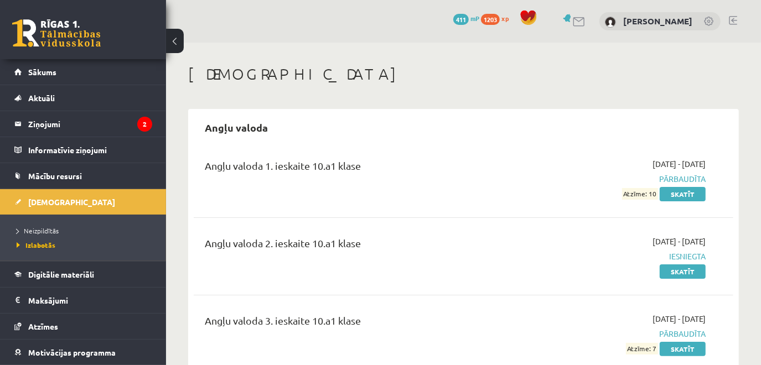
drag, startPoint x: 505, startPoint y: 24, endPoint x: 414, endPoint y: 69, distance: 100.9
click at [414, 69] on h1 "[DEMOGRAPHIC_DATA]" at bounding box center [463, 74] width 550 height 19
